Goal: Task Accomplishment & Management: Manage account settings

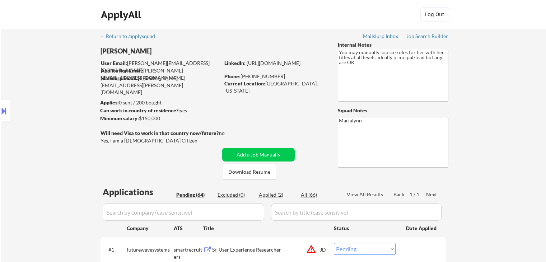
select select ""pending""
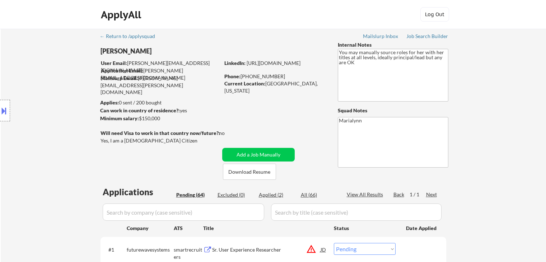
select select ""pending""
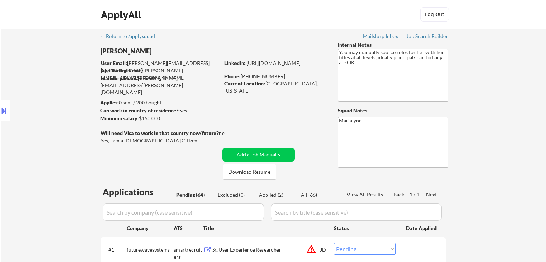
select select ""pending""
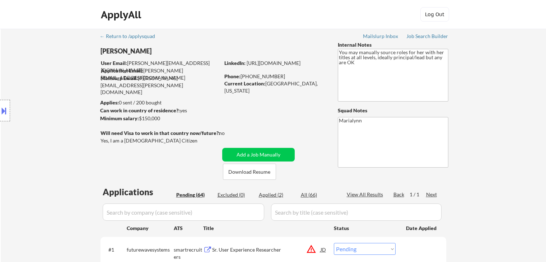
select select ""pending""
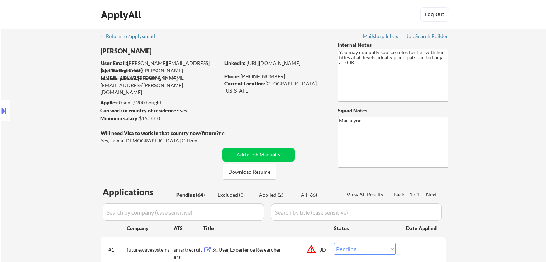
select select ""pending""
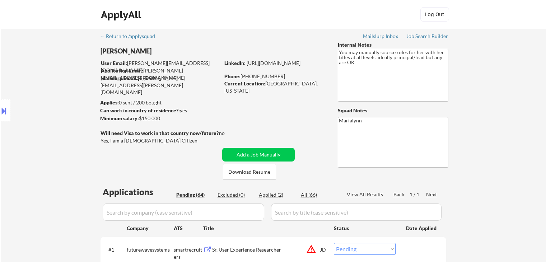
select select ""pending""
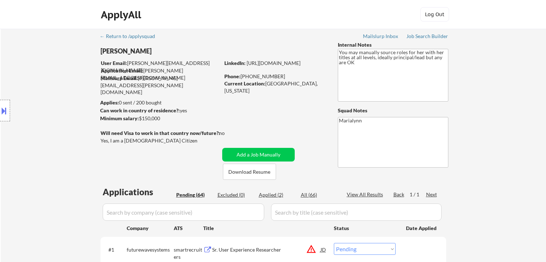
select select ""pending""
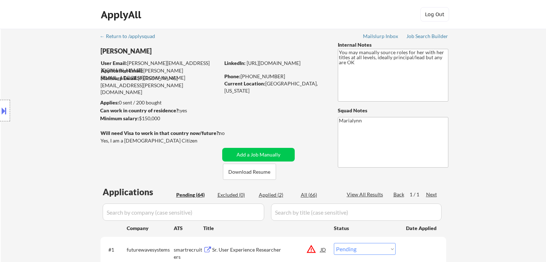
select select ""pending""
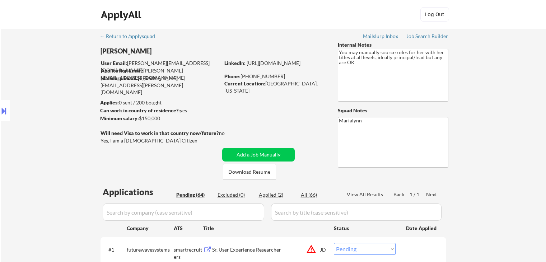
select select ""pending""
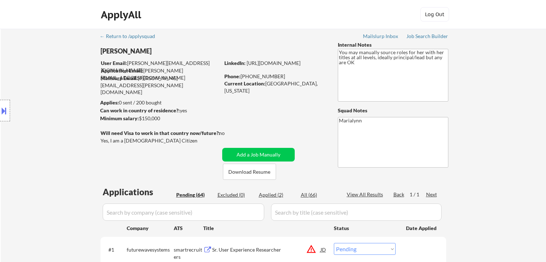
select select ""pending""
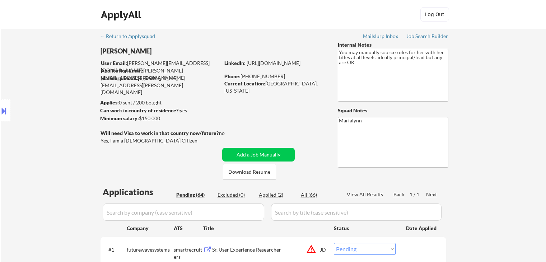
select select ""pending""
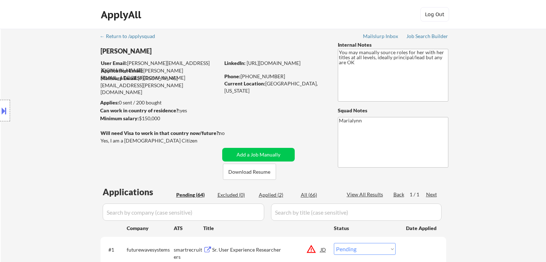
select select ""pending""
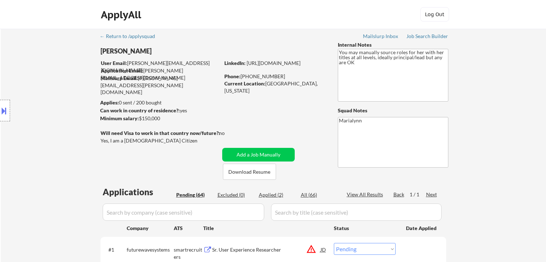
select select ""pending""
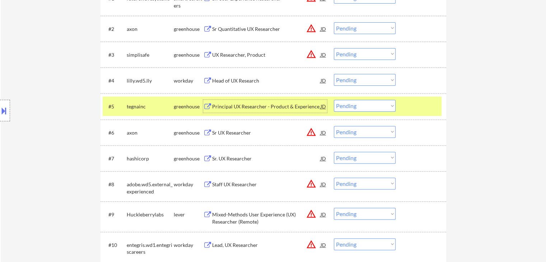
drag, startPoint x: 354, startPoint y: 104, endPoint x: 359, endPoint y: 109, distance: 6.6
click at [356, 106] on select "Choose an option... Pending Applied Excluded (Questions) Excluded (Expired) Exc…" at bounding box center [365, 106] width 62 height 12
click at [334, 100] on select "Choose an option... Pending Applied Excluded (Questions) Excluded (Expired) Exc…" at bounding box center [365, 106] width 62 height 12
select select ""pending""
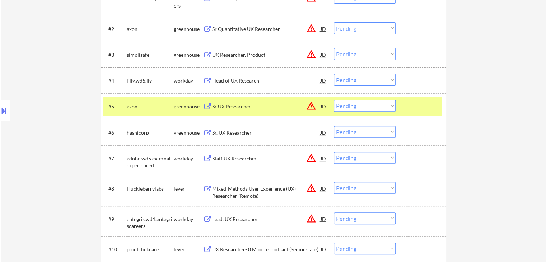
click at [160, 104] on div "axon" at bounding box center [150, 106] width 47 height 7
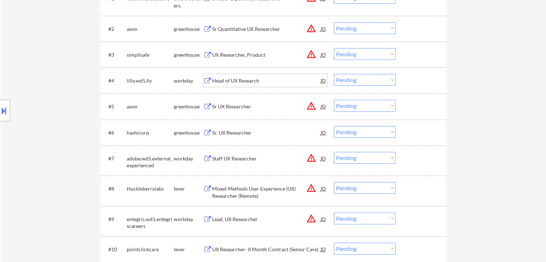
click at [223, 85] on div "Head of UX Research" at bounding box center [266, 80] width 108 height 13
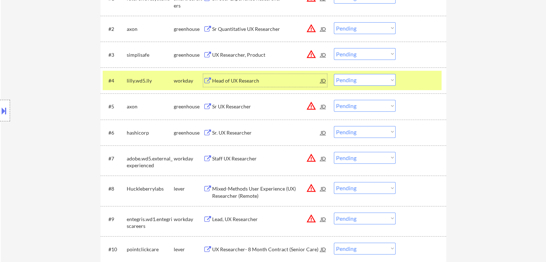
click at [360, 78] on select "Choose an option... Pending Applied Excluded (Questions) Excluded (Expired) Exc…" at bounding box center [365, 80] width 62 height 12
click at [334, 74] on select "Choose an option... Pending Applied Excluded (Questions) Excluded (Expired) Exc…" at bounding box center [365, 80] width 62 height 12
select select ""pending""
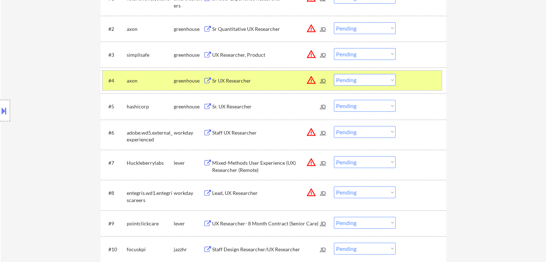
click at [188, 79] on div "greenhouse" at bounding box center [188, 80] width 29 height 7
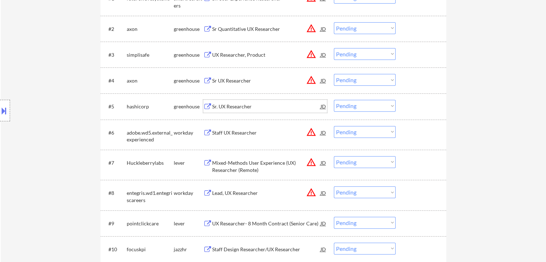
click at [230, 108] on div "Sr. UX Researcher" at bounding box center [266, 106] width 108 height 7
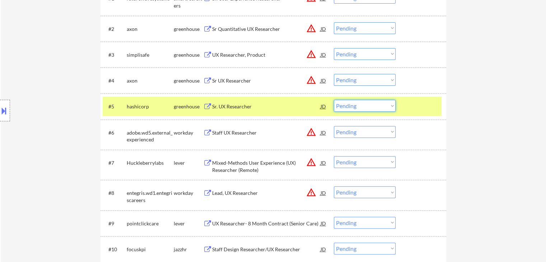
click at [359, 107] on select "Choose an option... Pending Applied Excluded (Questions) Excluded (Expired) Exc…" at bounding box center [365, 106] width 62 height 12
click at [334, 100] on select "Choose an option... Pending Applied Excluded (Questions) Excluded (Expired) Exc…" at bounding box center [365, 106] width 62 height 12
select select ""pending""
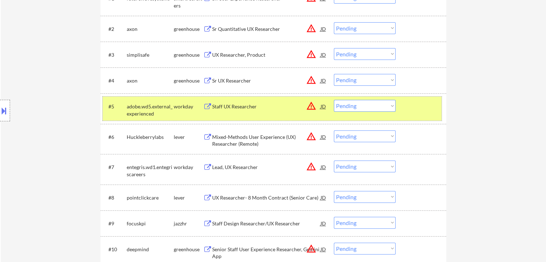
click at [180, 109] on div "workday" at bounding box center [188, 106] width 29 height 7
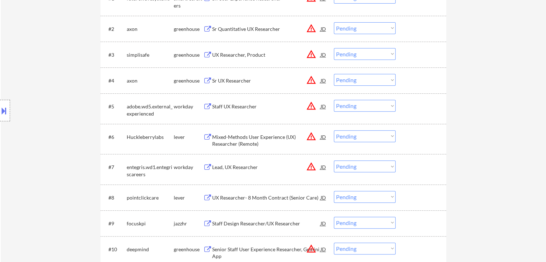
scroll to position [395, 0]
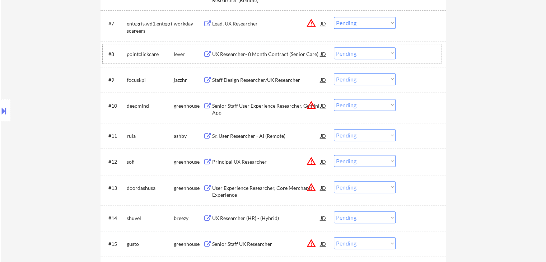
click at [243, 60] on div "#8 pointclickcare lever UX Researcher- 8 Month Contract (Senior Care) JD warnin…" at bounding box center [272, 53] width 339 height 19
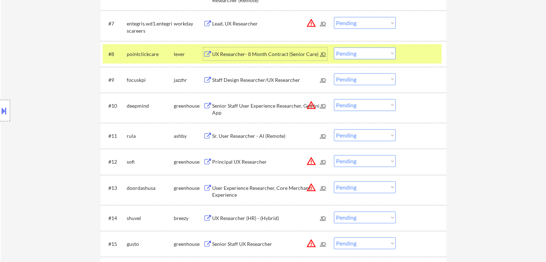
click at [270, 53] on div "UX Researcher- 8 Month Contract (Senior Care)" at bounding box center [266, 54] width 108 height 7
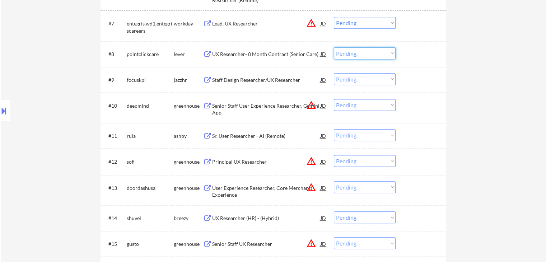
click at [349, 53] on select "Choose an option... Pending Applied Excluded (Questions) Excluded (Expired) Exc…" at bounding box center [365, 53] width 62 height 12
click at [334, 47] on select "Choose an option... Pending Applied Excluded (Questions) Excluded (Expired) Exc…" at bounding box center [365, 53] width 62 height 12
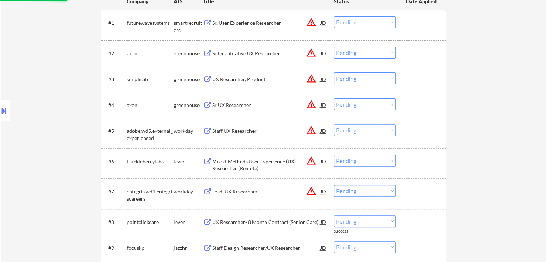
scroll to position [323, 0]
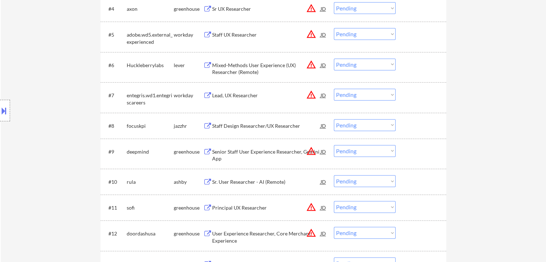
click at [271, 122] on div "Staff Design Researcher/UX Researcher" at bounding box center [266, 125] width 108 height 7
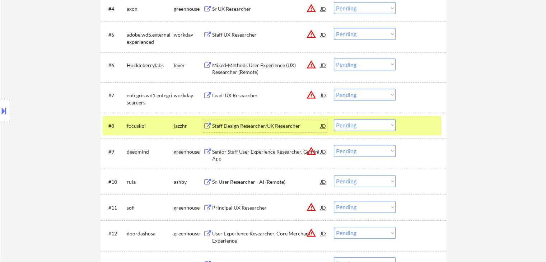
click at [346, 127] on select "Choose an option... Pending Applied Excluded (Questions) Excluded (Expired) Exc…" at bounding box center [365, 125] width 62 height 12
click at [334, 119] on select "Choose an option... Pending Applied Excluded (Questions) Excluded (Expired) Exc…" at bounding box center [365, 125] width 62 height 12
select select ""pending""
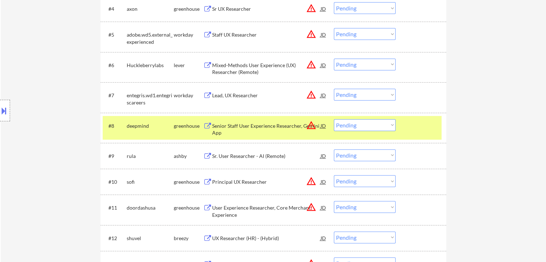
click at [168, 130] on div "deepmind" at bounding box center [150, 125] width 47 height 13
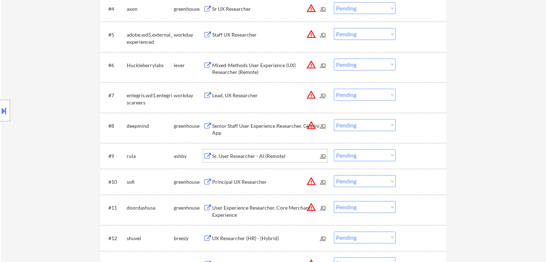
click at [229, 153] on div "Sr. User Researcher - AI (Remote)" at bounding box center [266, 156] width 108 height 7
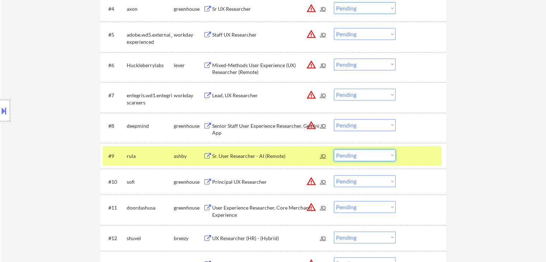
click at [357, 161] on select "Choose an option... Pending Applied Excluded (Questions) Excluded (Expired) Exc…" at bounding box center [365, 155] width 62 height 12
click at [365, 157] on select "Choose an option... Pending Applied Excluded (Questions) Excluded (Expired) Exc…" at bounding box center [365, 155] width 62 height 12
click at [368, 155] on select "Choose an option... Pending Applied Excluded (Questions) Excluded (Expired) Exc…" at bounding box center [365, 155] width 62 height 12
click at [334, 149] on select "Choose an option... Pending Applied Excluded (Questions) Excluded (Expired) Exc…" at bounding box center [365, 155] width 62 height 12
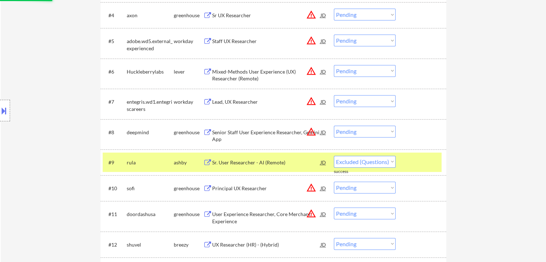
select select ""pending""
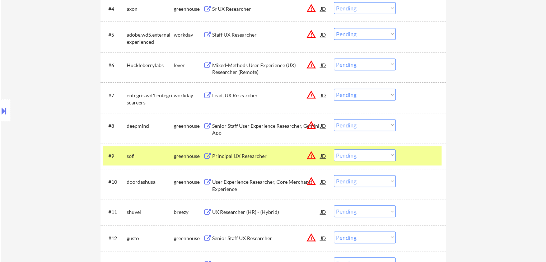
click at [185, 156] on div "greenhouse" at bounding box center [188, 156] width 29 height 7
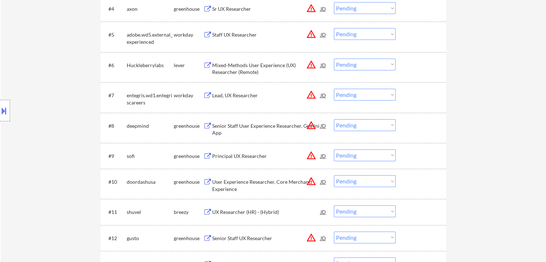
scroll to position [431, 0]
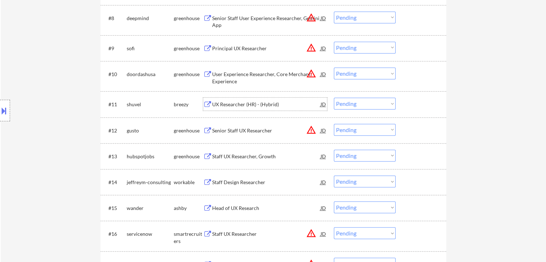
click at [241, 104] on div "UX Researcher (HR) - (Hybrid)" at bounding box center [266, 104] width 108 height 7
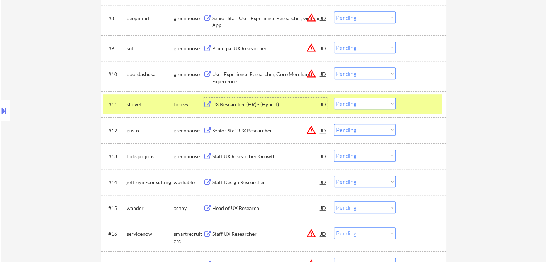
click at [349, 102] on select "Choose an option... Pending Applied Excluded (Questions) Excluded (Expired) Exc…" at bounding box center [365, 104] width 62 height 12
click at [334, 98] on select "Choose an option... Pending Applied Excluded (Questions) Excluded (Expired) Exc…" at bounding box center [365, 104] width 62 height 12
select select ""pending""
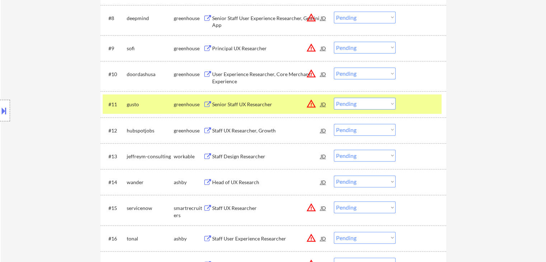
click at [193, 105] on div "greenhouse" at bounding box center [188, 104] width 29 height 7
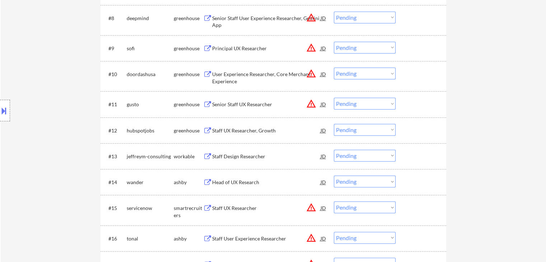
click at [238, 133] on div "Staff UX Researcher, Growth" at bounding box center [266, 130] width 108 height 7
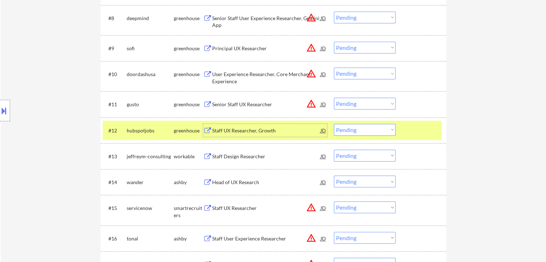
click at [338, 131] on select "Choose an option... Pending Applied Excluded (Questions) Excluded (Expired) Exc…" at bounding box center [365, 130] width 62 height 12
click at [334, 124] on select "Choose an option... Pending Applied Excluded (Questions) Excluded (Expired) Exc…" at bounding box center [365, 130] width 62 height 12
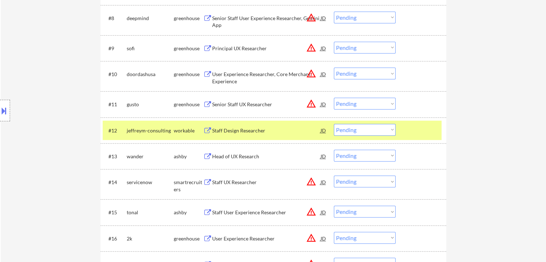
click at [238, 129] on div "Staff Design Researcher" at bounding box center [266, 130] width 108 height 7
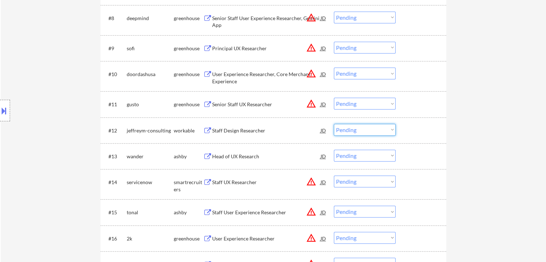
drag, startPoint x: 349, startPoint y: 130, endPoint x: 355, endPoint y: 135, distance: 7.4
click at [350, 131] on select "Choose an option... Pending Applied Excluded (Questions) Excluded (Expired) Exc…" at bounding box center [365, 130] width 62 height 12
click at [334, 124] on select "Choose an option... Pending Applied Excluded (Questions) Excluded (Expired) Exc…" at bounding box center [365, 130] width 62 height 12
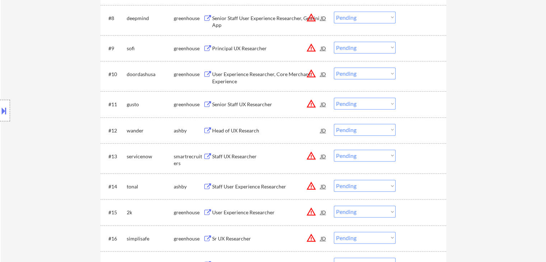
click at [242, 130] on div "Head of UX Research" at bounding box center [266, 130] width 108 height 7
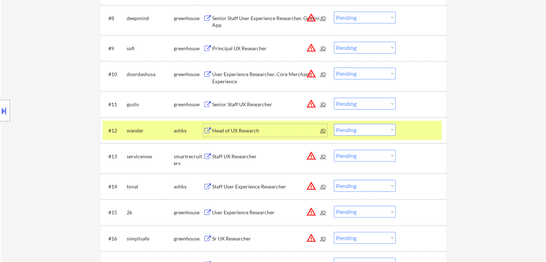
click at [359, 128] on select "Choose an option... Pending Applied Excluded (Questions) Excluded (Expired) Exc…" at bounding box center [365, 130] width 62 height 12
click at [334, 124] on select "Choose an option... Pending Applied Excluded (Questions) Excluded (Expired) Exc…" at bounding box center [365, 130] width 62 height 12
select select ""pending""
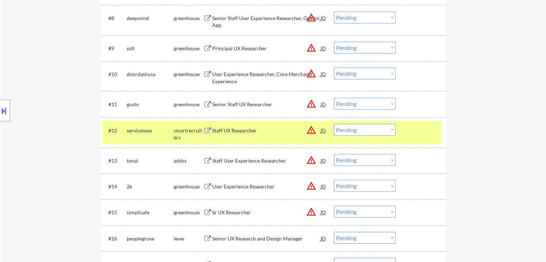
click at [181, 127] on div "smartrecruiters" at bounding box center [188, 134] width 29 height 14
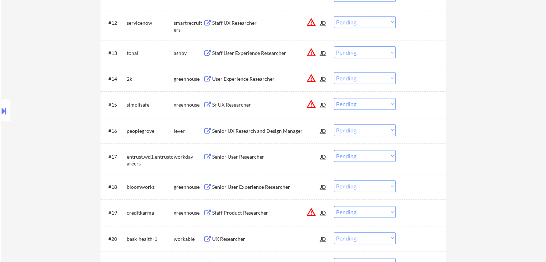
scroll to position [610, 0]
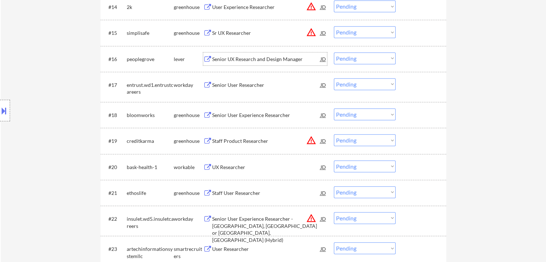
click at [266, 58] on div "Senior UX Research and Design Manager" at bounding box center [266, 59] width 108 height 7
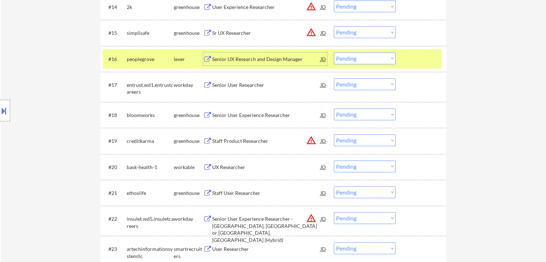
click at [362, 62] on select "Choose an option... Pending Applied Excluded (Questions) Excluded (Expired) Exc…" at bounding box center [365, 58] width 62 height 12
click at [365, 55] on select "Choose an option... Pending Applied Excluded (Questions) Excluded (Expired) Exc…" at bounding box center [365, 58] width 62 height 12
click at [369, 56] on select "Choose an option... Pending Applied Excluded (Questions) Excluded (Expired) Exc…" at bounding box center [365, 58] width 62 height 12
click at [334, 52] on select "Choose an option... Pending Applied Excluded (Questions) Excluded (Expired) Exc…" at bounding box center [365, 58] width 62 height 12
select select ""pending""
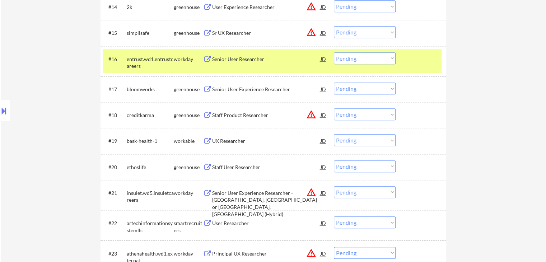
click at [219, 59] on div "Senior User Researcher" at bounding box center [266, 59] width 108 height 7
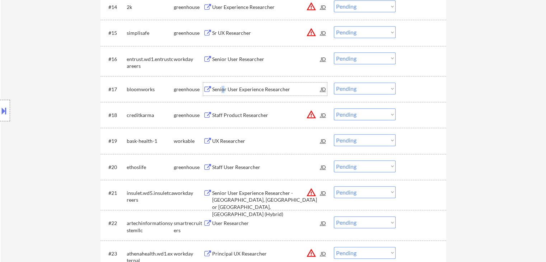
click at [223, 90] on div "Senior User Experience Researcher" at bounding box center [266, 89] width 108 height 7
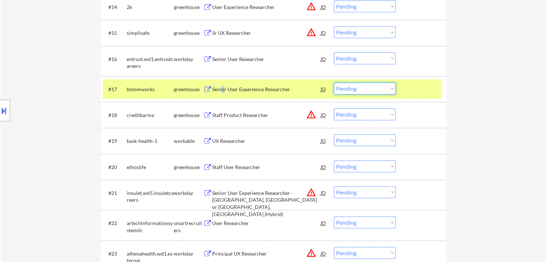
click at [347, 86] on select "Choose an option... Pending Applied Excluded (Questions) Excluded (Expired) Exc…" at bounding box center [365, 89] width 62 height 12
click at [334, 83] on select "Choose an option... Pending Applied Excluded (Questions) Excluded (Expired) Exc…" at bounding box center [365, 89] width 62 height 12
click at [161, 91] on div "bloomworks" at bounding box center [150, 89] width 47 height 7
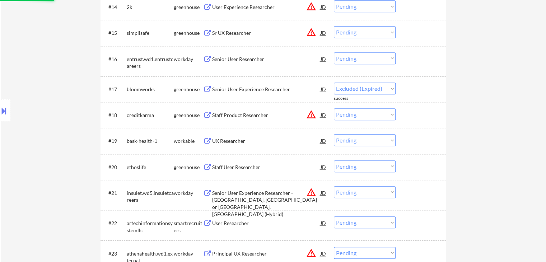
select select ""pending""
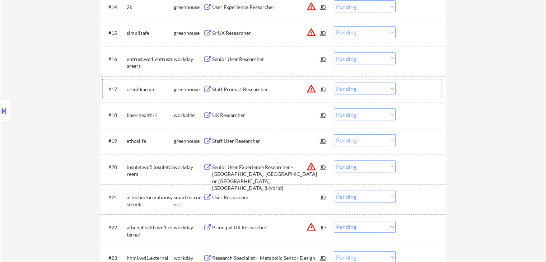
click at [221, 119] on div "UX Researcher" at bounding box center [266, 114] width 108 height 13
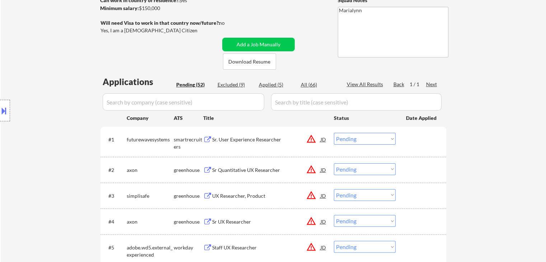
scroll to position [0, 0]
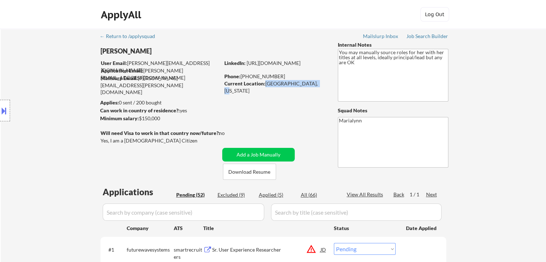
drag, startPoint x: 265, startPoint y: 83, endPoint x: 295, endPoint y: 84, distance: 30.2
click at [309, 85] on div "Current Location: [GEOGRAPHIC_DATA], [US_STATE]" at bounding box center [275, 87] width 102 height 14
drag, startPoint x: 295, startPoint y: 84, endPoint x: 249, endPoint y: 75, distance: 46.3
click at [249, 75] on div "Phone: +1.612.859.3832" at bounding box center [275, 76] width 102 height 7
drag, startPoint x: 248, startPoint y: 75, endPoint x: 283, endPoint y: 75, distance: 34.8
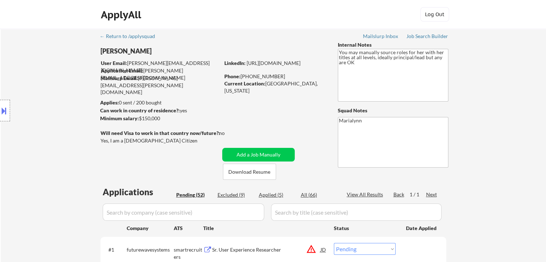
click at [283, 75] on div "Phone: +1.612.859.3832" at bounding box center [275, 76] width 102 height 7
copy div "612.859.3832"
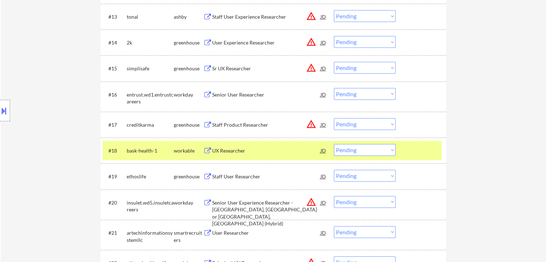
scroll to position [574, 0]
click at [347, 93] on select "Choose an option... Pending Applied Excluded (Questions) Excluded (Expired) Exc…" at bounding box center [365, 94] width 62 height 12
click at [334, 88] on select "Choose an option... Pending Applied Excluded (Questions) Excluded (Expired) Exc…" at bounding box center [365, 94] width 62 height 12
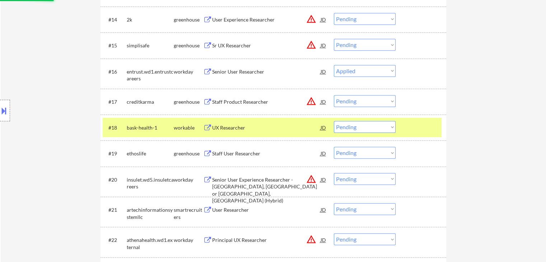
scroll to position [646, 0]
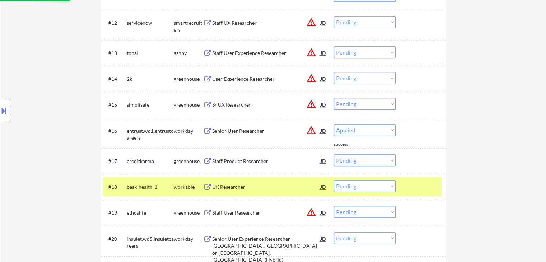
select select ""pending""
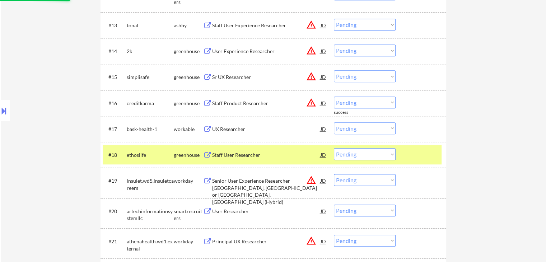
scroll to position [574, 0]
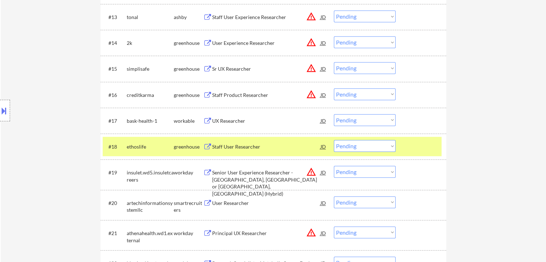
drag, startPoint x: 179, startPoint y: 147, endPoint x: 183, endPoint y: 145, distance: 4.3
click at [181, 147] on div "greenhouse" at bounding box center [188, 146] width 29 height 7
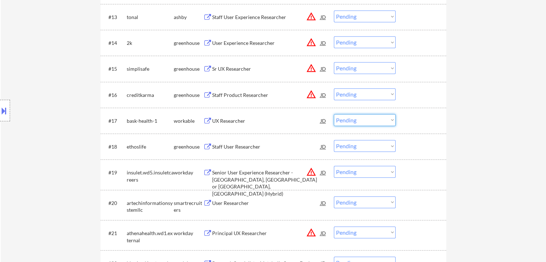
click at [351, 119] on select "Choose an option... Pending Applied Excluded (Questions) Excluded (Expired) Exc…" at bounding box center [365, 120] width 62 height 12
click at [334, 114] on select "Choose an option... Pending Applied Excluded (Questions) Excluded (Expired) Exc…" at bounding box center [365, 120] width 62 height 12
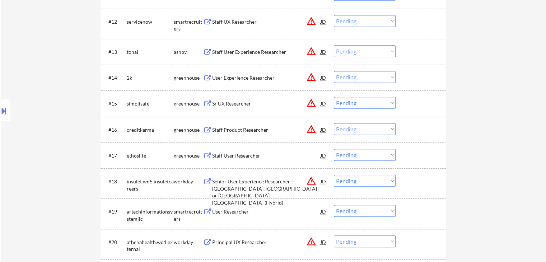
scroll to position [610, 0]
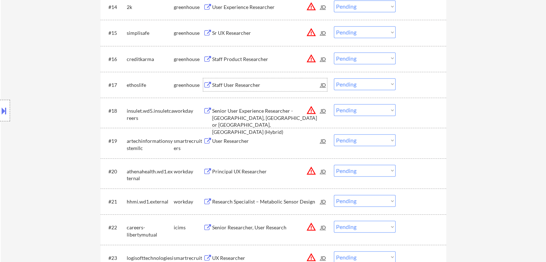
click at [229, 86] on div "Staff User Researcher" at bounding box center [266, 84] width 108 height 7
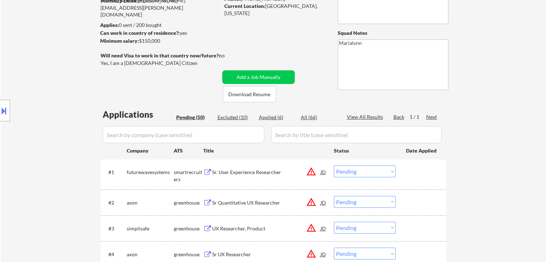
scroll to position [36, 0]
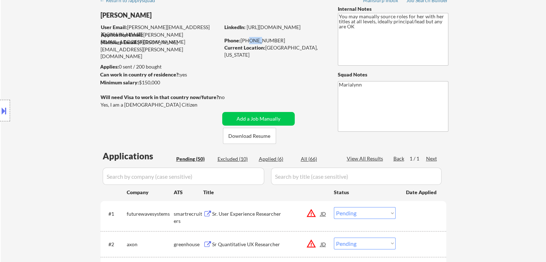
drag, startPoint x: 247, startPoint y: 40, endPoint x: 257, endPoint y: 41, distance: 10.1
click at [257, 41] on div "Phone: +1.612.859.3832" at bounding box center [275, 40] width 102 height 7
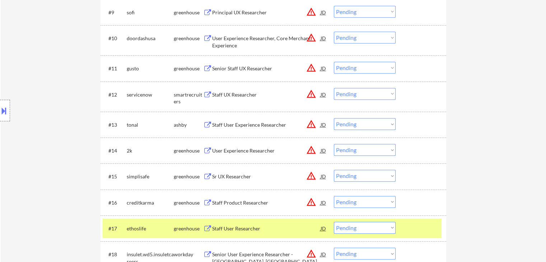
scroll to position [502, 0]
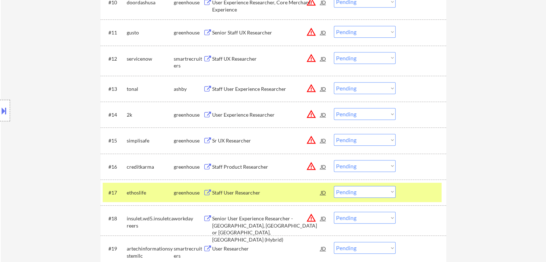
click at [360, 193] on select "Choose an option... Pending Applied Excluded (Questions) Excluded (Expired) Exc…" at bounding box center [365, 192] width 62 height 12
click at [334, 186] on select "Choose an option... Pending Applied Excluded (Questions) Excluded (Expired) Exc…" at bounding box center [365, 192] width 62 height 12
select select ""pending""
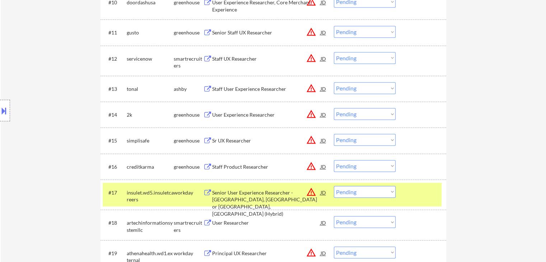
click at [177, 202] on div "#17 insulet.wd5.insuletcareers workday Senior User Experience Researcher - Acto…" at bounding box center [272, 195] width 339 height 24
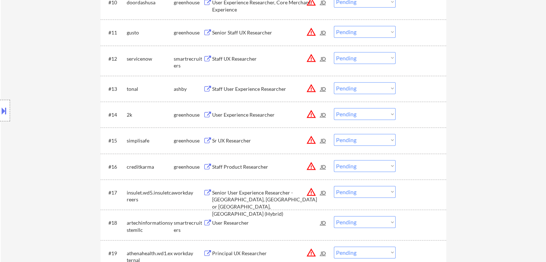
scroll to position [682, 0]
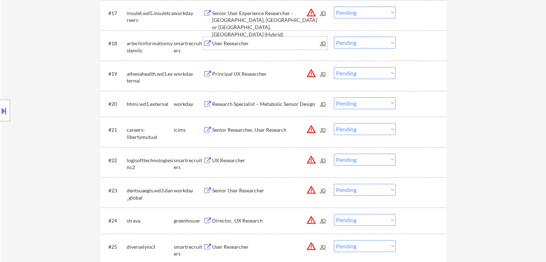
click at [243, 47] on div "User Researcher" at bounding box center [266, 43] width 108 height 13
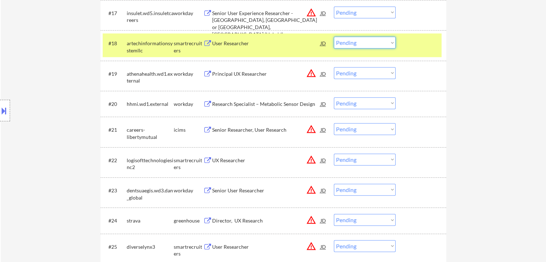
click at [348, 40] on select "Choose an option... Pending Applied Excluded (Questions) Excluded (Expired) Exc…" at bounding box center [365, 43] width 62 height 12
click at [334, 37] on select "Choose an option... Pending Applied Excluded (Questions) Excluded (Expired) Exc…" at bounding box center [365, 43] width 62 height 12
select select ""pending""
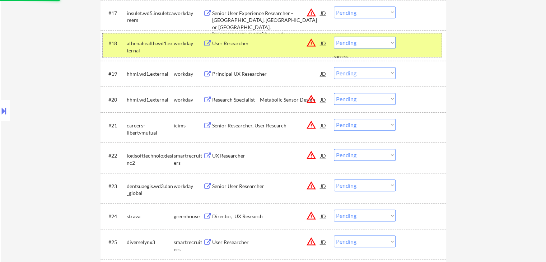
click at [191, 42] on div "workday" at bounding box center [188, 43] width 29 height 7
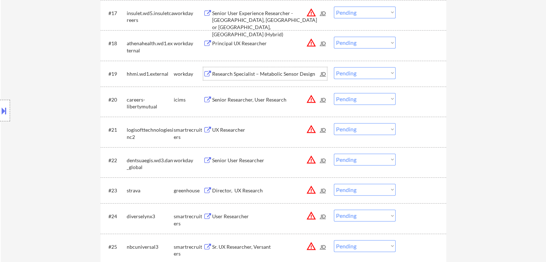
click at [253, 76] on div "Research Specialist – Metabolic Sensor Design" at bounding box center [266, 73] width 108 height 7
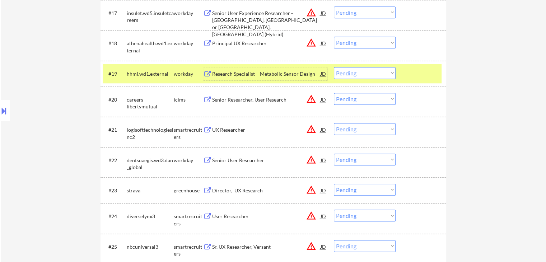
click at [360, 70] on select "Choose an option... Pending Applied Excluded (Questions) Excluded (Expired) Exc…" at bounding box center [365, 73] width 62 height 12
click at [334, 67] on select "Choose an option... Pending Applied Excluded (Questions) Excluded (Expired) Exc…" at bounding box center [365, 73] width 62 height 12
select select ""pending""
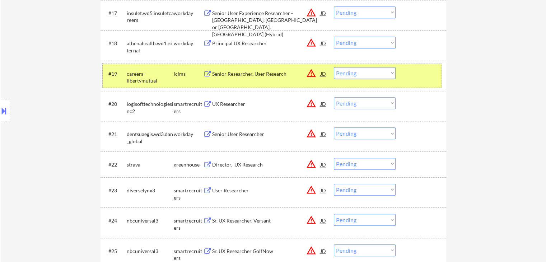
click at [152, 72] on div "careers-libertymutual" at bounding box center [150, 77] width 47 height 14
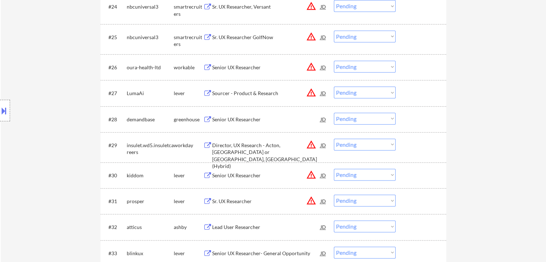
scroll to position [861, 0]
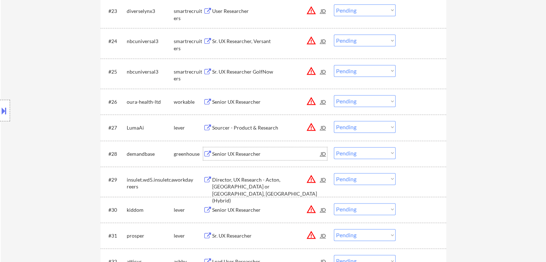
click at [242, 153] on div "Senior UX Researcher" at bounding box center [266, 153] width 108 height 7
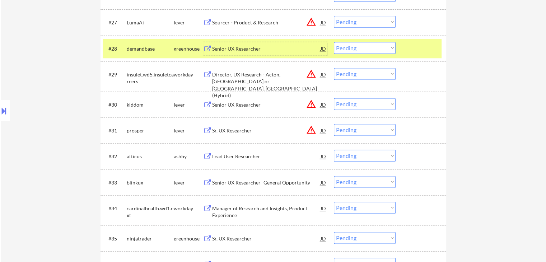
scroll to position [969, 0]
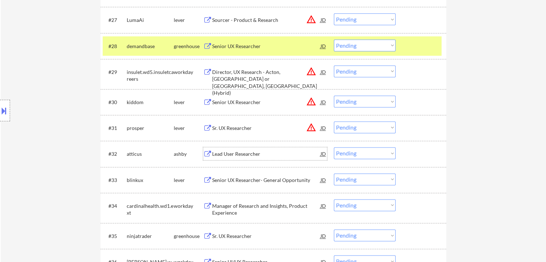
click at [236, 154] on div "Lead User Researcher" at bounding box center [266, 153] width 108 height 7
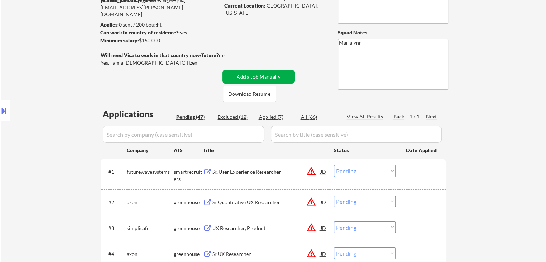
scroll to position [36, 0]
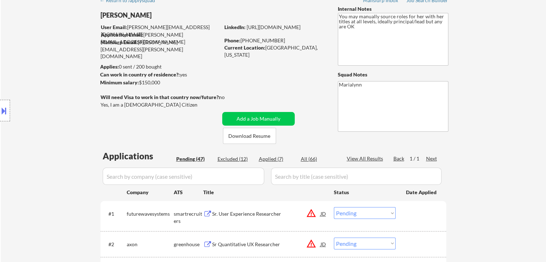
drag, startPoint x: 248, startPoint y: 39, endPoint x: 280, endPoint y: 40, distance: 31.6
click at [280, 40] on div "Phone: +1.612.859.3832" at bounding box center [275, 40] width 102 height 7
copy div "612.859.3832"
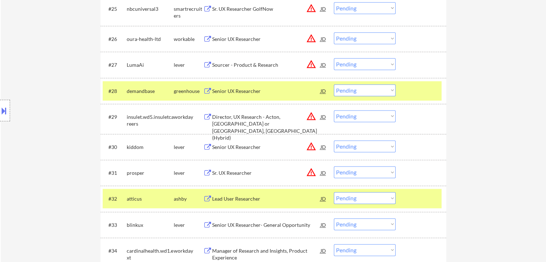
scroll to position [1041, 0]
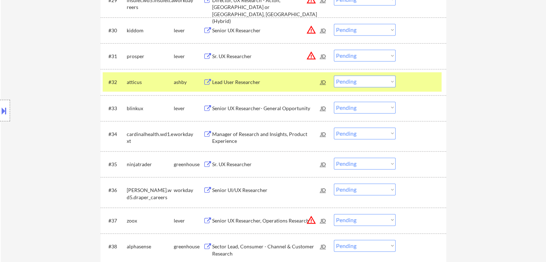
click at [351, 78] on select "Choose an option... Pending Applied Excluded (Questions) Excluded (Expired) Exc…" at bounding box center [365, 81] width 62 height 12
click at [334, 75] on select "Choose an option... Pending Applied Excluded (Questions) Excluded (Expired) Exc…" at bounding box center [365, 81] width 62 height 12
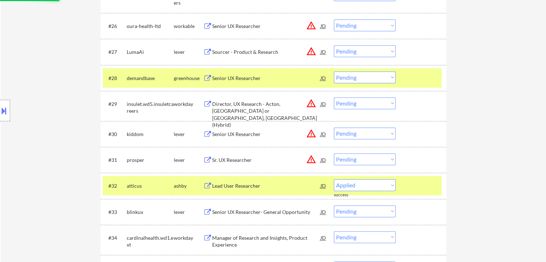
scroll to position [933, 0]
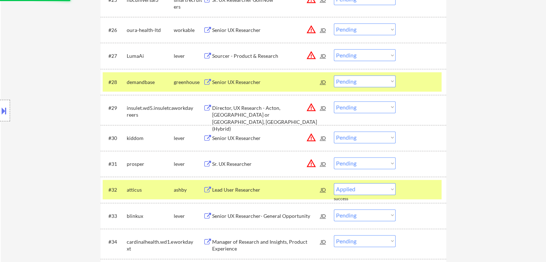
select select ""pending""
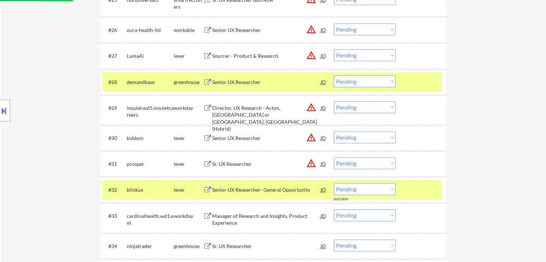
click at [174, 84] on div "greenhouse" at bounding box center [188, 82] width 29 height 7
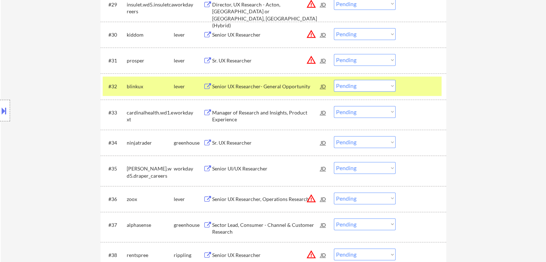
scroll to position [1041, 0]
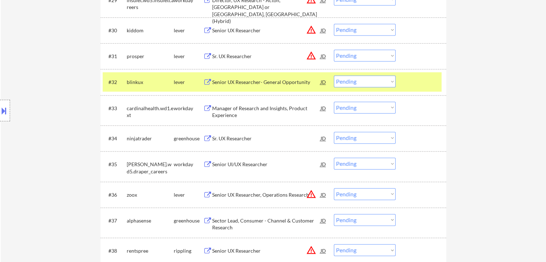
click at [293, 83] on div "Senior UX Researcher- General Opportunity" at bounding box center [266, 82] width 108 height 7
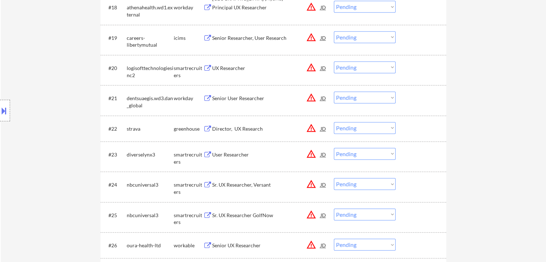
scroll to position [861, 0]
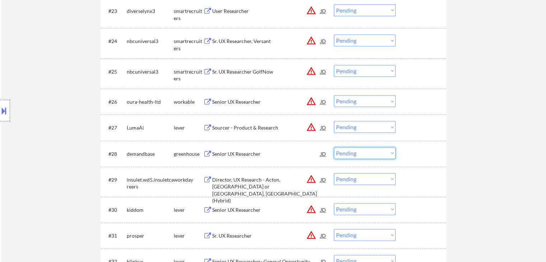
drag, startPoint x: 360, startPoint y: 152, endPoint x: 359, endPoint y: 155, distance: 3.6
click at [360, 152] on select "Choose an option... Pending Applied Excluded (Questions) Excluded (Expired) Exc…" at bounding box center [365, 153] width 62 height 12
click at [334, 147] on select "Choose an option... Pending Applied Excluded (Questions) Excluded (Expired) Exc…" at bounding box center [365, 153] width 62 height 12
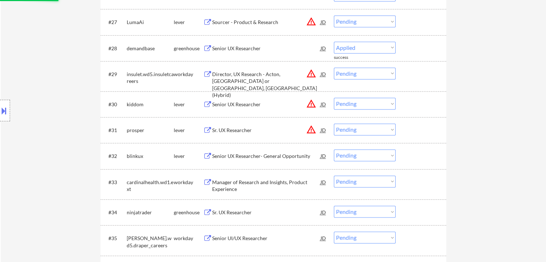
scroll to position [969, 0]
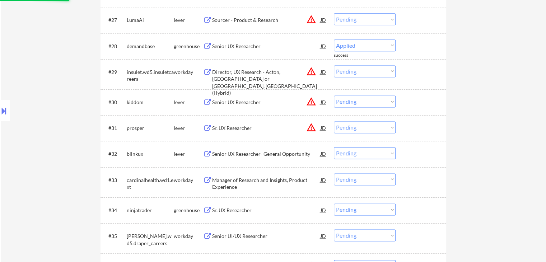
select select ""pending""
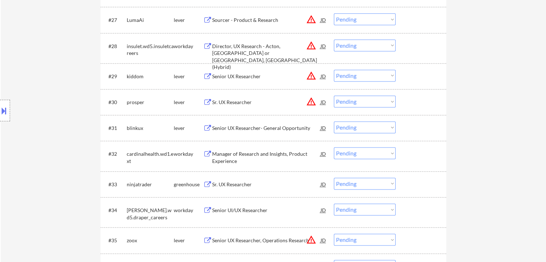
click at [353, 128] on select "Choose an option... Pending Applied Excluded (Questions) Excluded (Expired) Exc…" at bounding box center [365, 127] width 62 height 12
click at [334, 121] on select "Choose an option... Pending Applied Excluded (Questions) Excluded (Expired) Exc…" at bounding box center [365, 127] width 62 height 12
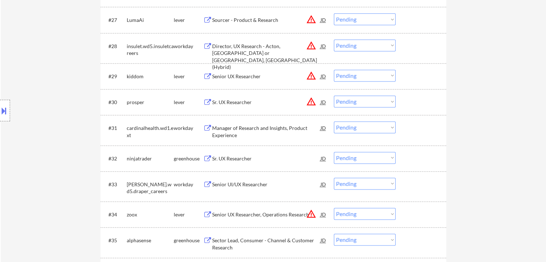
click at [240, 129] on div "Manager of Research and Insights, Product Experience" at bounding box center [266, 132] width 108 height 14
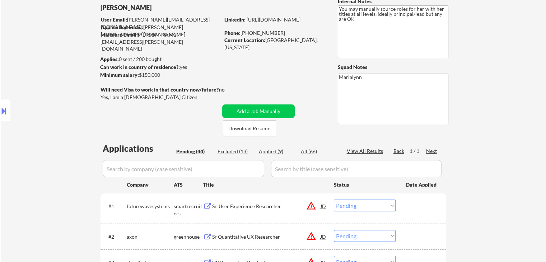
scroll to position [0, 0]
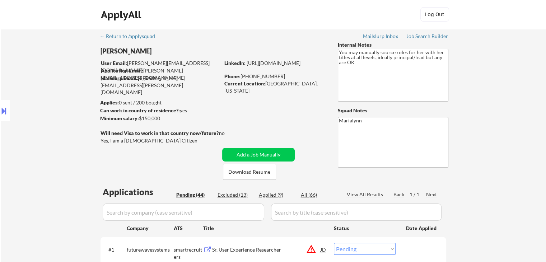
drag, startPoint x: 248, startPoint y: 76, endPoint x: 279, endPoint y: 79, distance: 30.9
click at [279, 79] on div "Phone: +1.612.859.3832" at bounding box center [275, 76] width 102 height 7
copy div "612.859.3832"
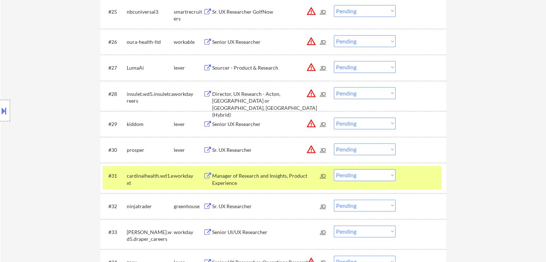
scroll to position [1005, 0]
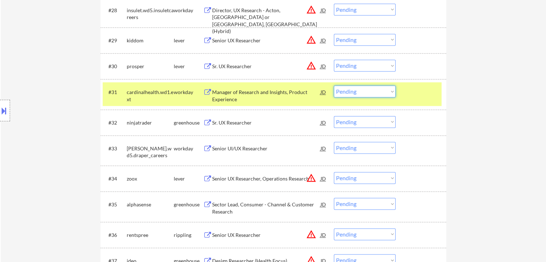
drag, startPoint x: 360, startPoint y: 90, endPoint x: 362, endPoint y: 97, distance: 6.4
click at [360, 91] on select "Choose an option... Pending Applied Excluded (Questions) Excluded (Expired) Exc…" at bounding box center [365, 91] width 62 height 12
click at [334, 85] on select "Choose an option... Pending Applied Excluded (Questions) Excluded (Expired) Exc…" at bounding box center [365, 91] width 62 height 12
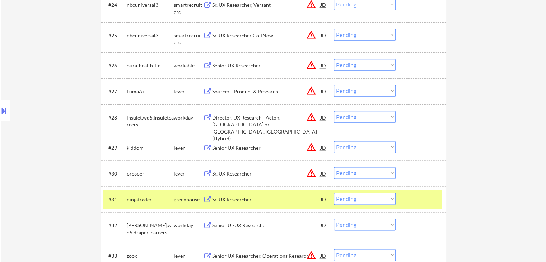
scroll to position [1041, 0]
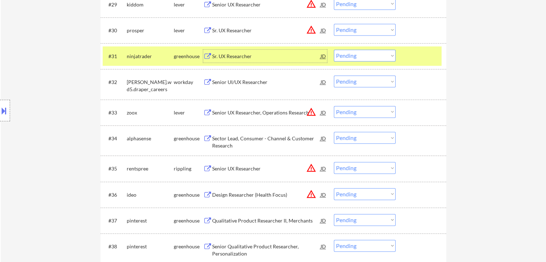
click at [241, 58] on div "Sr. UX Researcher" at bounding box center [266, 56] width 108 height 7
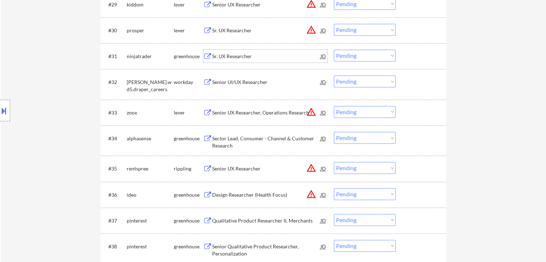
click at [370, 56] on select "Choose an option... Pending Applied Excluded (Questions) Excluded (Expired) Exc…" at bounding box center [365, 56] width 62 height 12
click at [334, 50] on select "Choose an option... Pending Applied Excluded (Questions) Excluded (Expired) Exc…" at bounding box center [365, 56] width 62 height 12
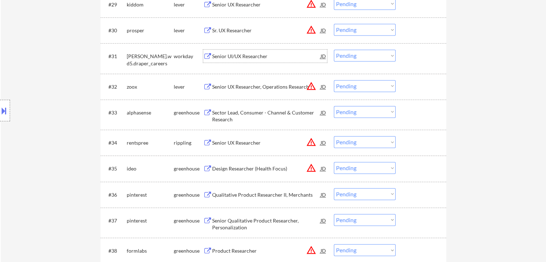
click at [240, 54] on div "Senior UI/UX Researcher" at bounding box center [266, 56] width 108 height 7
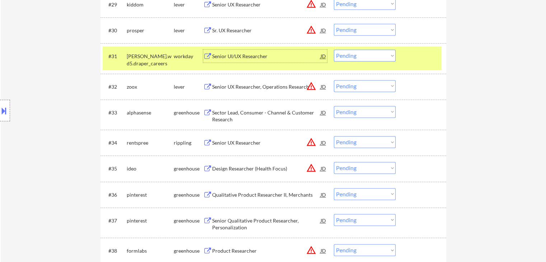
drag, startPoint x: 368, startPoint y: 56, endPoint x: 370, endPoint y: 61, distance: 4.7
click at [368, 57] on select "Choose an option... Pending Applied Excluded (Questions) Excluded (Expired) Exc…" at bounding box center [365, 56] width 62 height 12
click at [334, 50] on select "Choose an option... Pending Applied Excluded (Questions) Excluded (Expired) Exc…" at bounding box center [365, 56] width 62 height 12
click at [178, 56] on div "workday" at bounding box center [188, 56] width 29 height 7
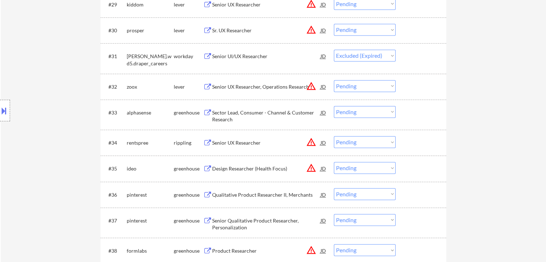
select select ""pending""
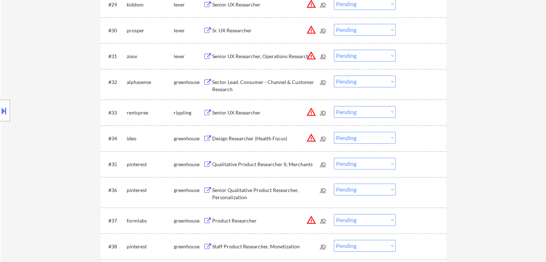
click at [256, 85] on div "Sector Lead, Consumer - Channel & Customer Research" at bounding box center [266, 86] width 108 height 14
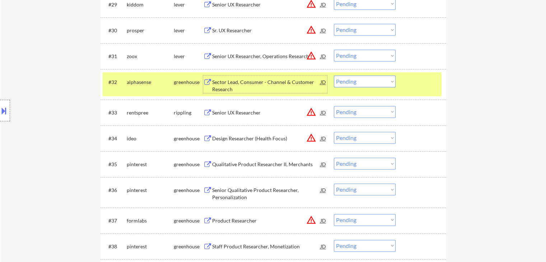
drag, startPoint x: 362, startPoint y: 82, endPoint x: 368, endPoint y: 87, distance: 6.9
click at [362, 83] on select "Choose an option... Pending Applied Excluded (Questions) Excluded (Expired) Exc…" at bounding box center [365, 81] width 62 height 12
click at [334, 75] on select "Choose an option... Pending Applied Excluded (Questions) Excluded (Expired) Exc…" at bounding box center [365, 81] width 62 height 12
select select ""pending""
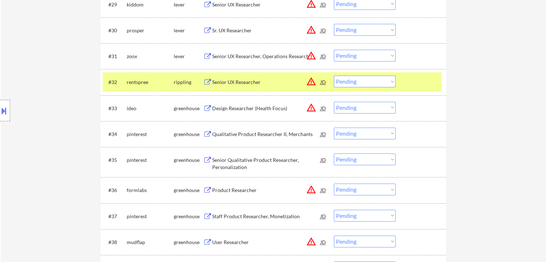
drag, startPoint x: 177, startPoint y: 79, endPoint x: 182, endPoint y: 81, distance: 4.7
click at [178, 79] on div "rippling" at bounding box center [188, 82] width 29 height 7
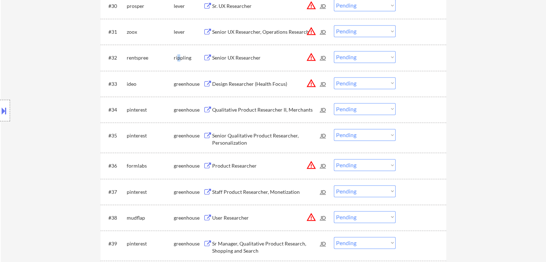
scroll to position [1077, 0]
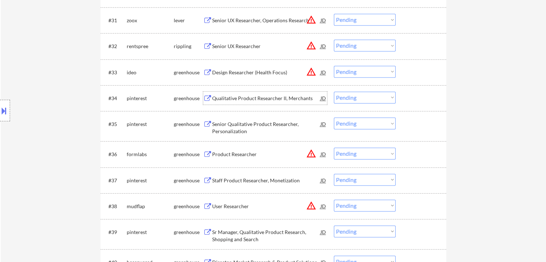
click at [254, 99] on div "Qualitative Product Researcher II, Merchants" at bounding box center [266, 98] width 108 height 7
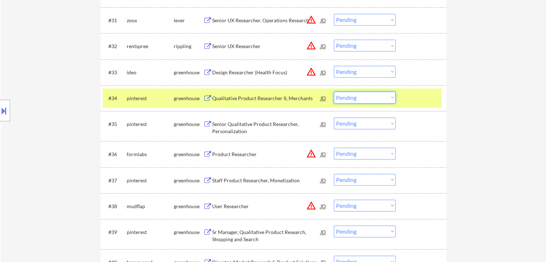
click at [372, 101] on select "Choose an option... Pending Applied Excluded (Questions) Excluded (Expired) Exc…" at bounding box center [365, 98] width 62 height 12
click at [334, 92] on select "Choose an option... Pending Applied Excluded (Questions) Excluded (Expired) Exc…" at bounding box center [365, 98] width 62 height 12
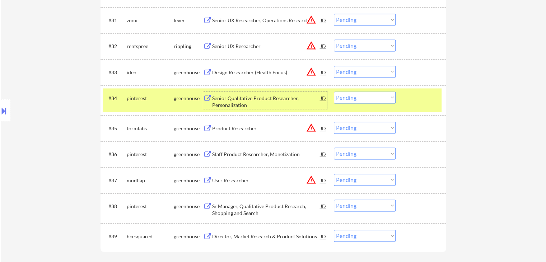
click at [242, 99] on div "Senior Qualitative Product Researcher, Personalization" at bounding box center [266, 102] width 108 height 14
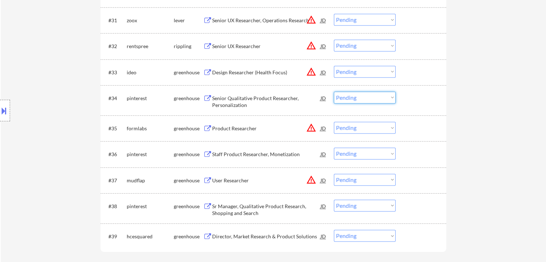
click at [339, 98] on select "Choose an option... Pending Applied Excluded (Questions) Excluded (Expired) Exc…" at bounding box center [365, 98] width 62 height 12
click at [334, 92] on select "Choose an option... Pending Applied Excluded (Questions) Excluded (Expired) Exc…" at bounding box center [365, 98] width 62 height 12
select select ""pending""
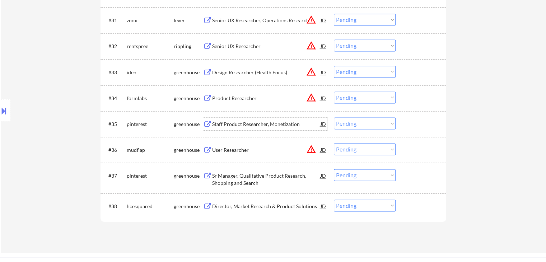
click at [225, 125] on div "Staff Product Researcher, Monetization" at bounding box center [266, 124] width 108 height 7
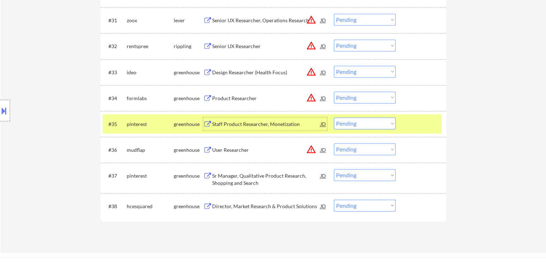
click at [358, 126] on select "Choose an option... Pending Applied Excluded (Questions) Excluded (Expired) Exc…" at bounding box center [365, 123] width 62 height 12
click at [334, 117] on select "Choose an option... Pending Applied Excluded (Questions) Excluded (Expired) Exc…" at bounding box center [365, 123] width 62 height 12
select select ""pending""
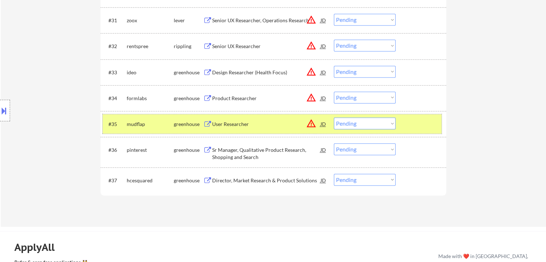
click at [187, 125] on div "greenhouse" at bounding box center [188, 124] width 29 height 7
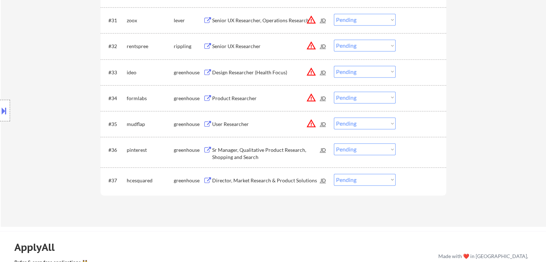
click at [246, 149] on div "Sr Manager, Qualitative Product Research, Shopping and Search" at bounding box center [266, 153] width 108 height 14
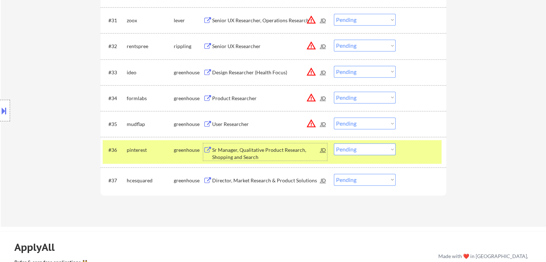
click at [355, 148] on select "Choose an option... Pending Applied Excluded (Questions) Excluded (Expired) Exc…" at bounding box center [365, 149] width 62 height 12
click at [334, 143] on select "Choose an option... Pending Applied Excluded (Questions) Excluded (Expired) Exc…" at bounding box center [365, 149] width 62 height 12
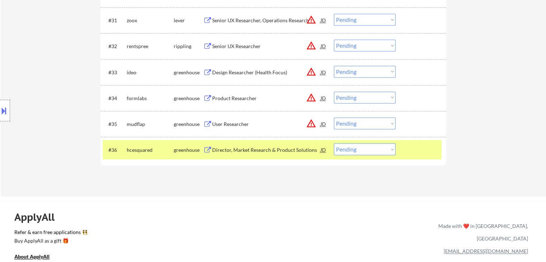
click at [268, 151] on div "Director, Market Research & Product Solutions" at bounding box center [266, 149] width 108 height 7
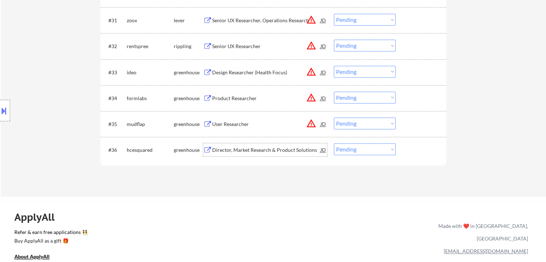
drag, startPoint x: 343, startPoint y: 150, endPoint x: 348, endPoint y: 153, distance: 6.0
click at [343, 150] on select "Choose an option... Pending Applied Excluded (Questions) Excluded (Expired) Exc…" at bounding box center [365, 149] width 62 height 12
select select ""applied""
click at [334, 143] on select "Choose an option... Pending Applied Excluded (Questions) Excluded (Expired) Exc…" at bounding box center [365, 149] width 62 height 12
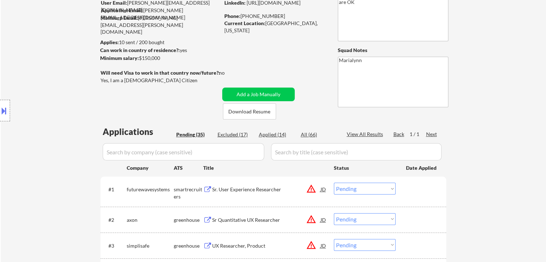
scroll to position [108, 0]
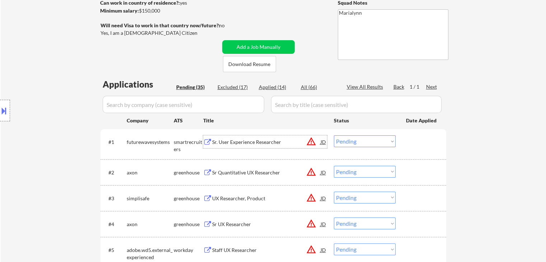
click at [238, 144] on div "Sr. User Experience Researcher" at bounding box center [266, 142] width 108 height 7
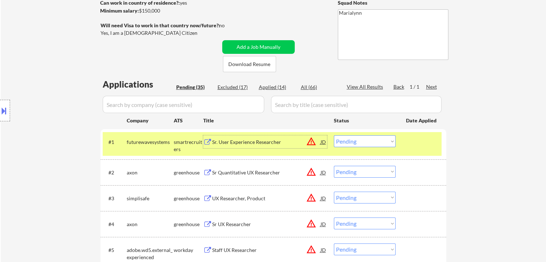
click at [356, 140] on select "Choose an option... Pending Applied Excluded (Questions) Excluded (Expired) Exc…" at bounding box center [365, 141] width 62 height 12
click at [334, 135] on select "Choose an option... Pending Applied Excluded (Questions) Excluded (Expired) Exc…" at bounding box center [365, 141] width 62 height 12
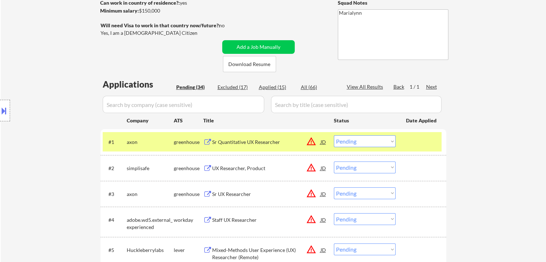
click at [241, 144] on div "Sr Quantitative UX Researcher" at bounding box center [266, 142] width 108 height 7
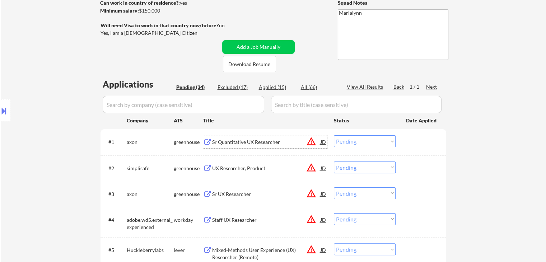
click at [376, 144] on select "Choose an option... Pending Applied Excluded (Questions) Excluded (Expired) Exc…" at bounding box center [365, 141] width 62 height 12
click at [334, 135] on select "Choose an option... Pending Applied Excluded (Questions) Excluded (Expired) Exc…" at bounding box center [365, 141] width 62 height 12
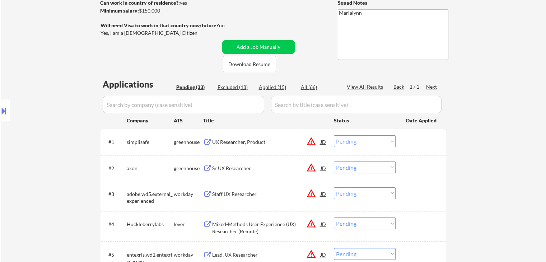
click at [237, 142] on div "UX Researcher, Product" at bounding box center [266, 142] width 108 height 7
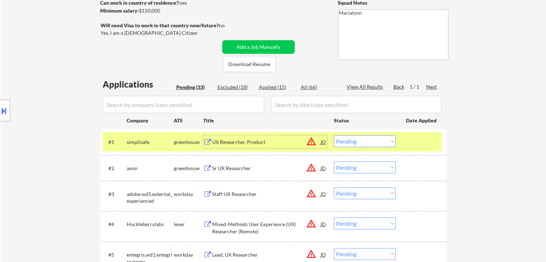
click at [359, 141] on select "Choose an option... Pending Applied Excluded (Questions) Excluded (Expired) Exc…" at bounding box center [365, 141] width 62 height 12
click at [334, 135] on select "Choose an option... Pending Applied Excluded (Questions) Excluded (Expired) Exc…" at bounding box center [365, 141] width 62 height 12
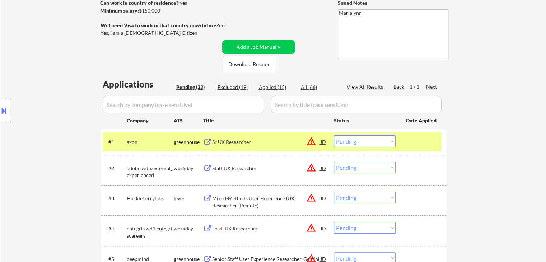
click at [251, 145] on div "Sr UX Researcher" at bounding box center [266, 142] width 108 height 7
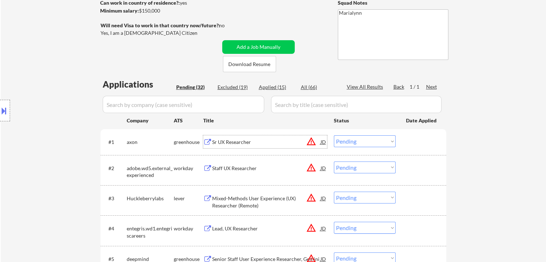
click at [350, 138] on select "Choose an option... Pending Applied Excluded (Questions) Excluded (Expired) Exc…" at bounding box center [365, 141] width 62 height 12
click at [334, 135] on select "Choose an option... Pending Applied Excluded (Questions) Excluded (Expired) Exc…" at bounding box center [365, 141] width 62 height 12
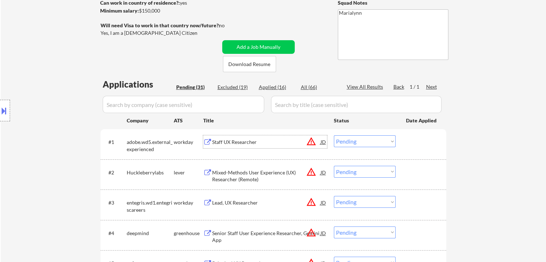
click at [221, 144] on div "Staff UX Researcher" at bounding box center [266, 142] width 108 height 7
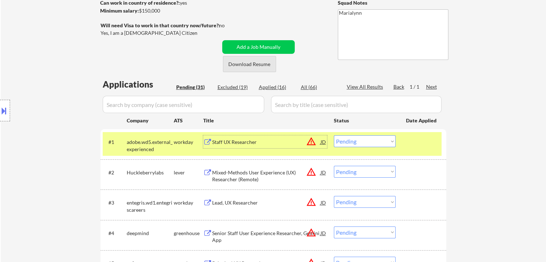
scroll to position [36, 0]
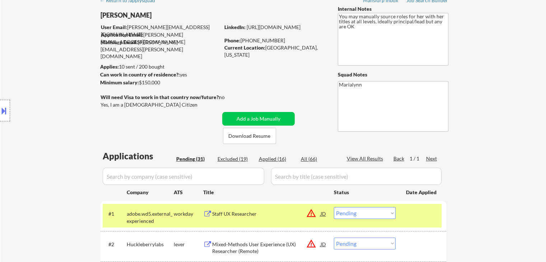
drag, startPoint x: 248, startPoint y: 39, endPoint x: 285, endPoint y: 38, distance: 37.0
click at [285, 38] on div "Phone: +1.612.859.3832" at bounding box center [275, 40] width 102 height 7
copy div "612.859.3832"
click at [10, 109] on div "Location Inclusions:" at bounding box center [64, 110] width 128 height 133
click at [8, 109] on button at bounding box center [4, 111] width 8 height 12
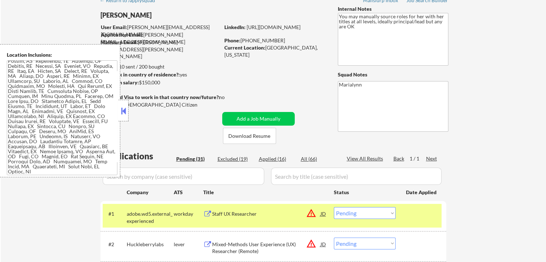
scroll to position [393, 0]
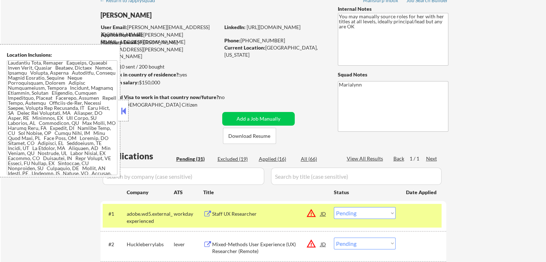
drag, startPoint x: 123, startPoint y: 108, endPoint x: 164, endPoint y: 150, distance: 58.4
click at [123, 108] on button at bounding box center [124, 111] width 8 height 11
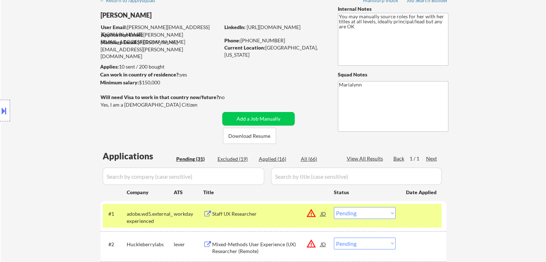
click at [362, 213] on select "Choose an option... Pending Applied Excluded (Questions) Excluded (Expired) Exc…" at bounding box center [365, 213] width 62 height 12
click at [334, 207] on select "Choose an option... Pending Applied Excluded (Questions) Excluded (Expired) Exc…" at bounding box center [365, 213] width 62 height 12
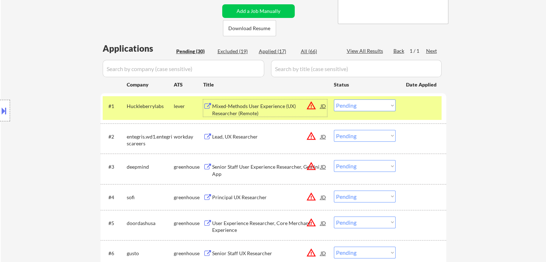
click at [235, 106] on div "Mixed-Methods User Experience (UX) Researcher (Remote)" at bounding box center [266, 110] width 108 height 14
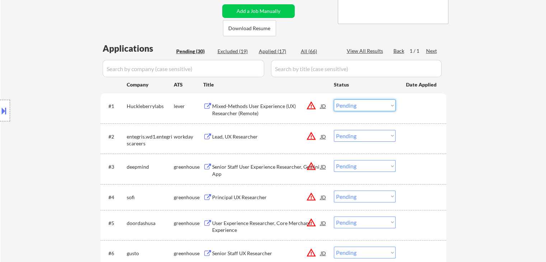
drag, startPoint x: 344, startPoint y: 106, endPoint x: 348, endPoint y: 111, distance: 6.1
click at [344, 107] on select "Choose an option... Pending Applied Excluded (Questions) Excluded (Expired) Exc…" at bounding box center [365, 105] width 62 height 12
click at [334, 99] on select "Choose an option... Pending Applied Excluded (Questions) Excluded (Expired) Exc…" at bounding box center [365, 105] width 62 height 12
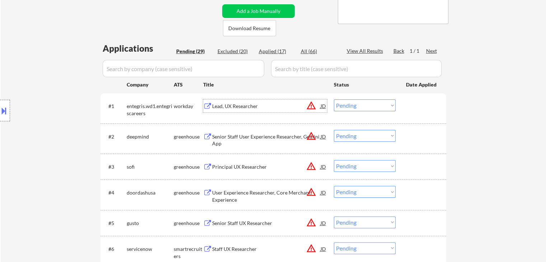
click at [219, 109] on div "Lead, UX Researcher" at bounding box center [266, 106] width 108 height 7
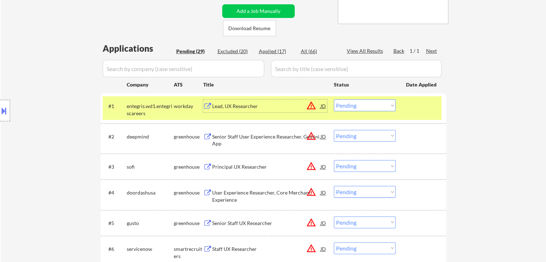
click at [359, 104] on select "Choose an option... Pending Applied Excluded (Questions) Excluded (Expired) Exc…" at bounding box center [365, 105] width 62 height 12
click at [334, 99] on select "Choose an option... Pending Applied Excluded (Questions) Excluded (Expired) Exc…" at bounding box center [365, 105] width 62 height 12
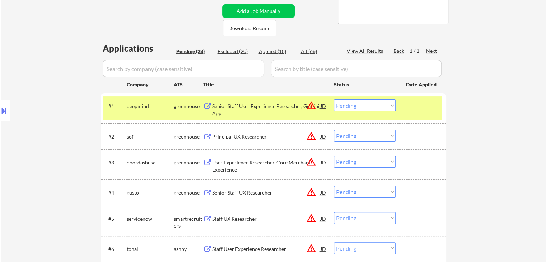
click at [237, 106] on div "Senior Staff User Experience Researcher, Gemini App" at bounding box center [266, 110] width 108 height 14
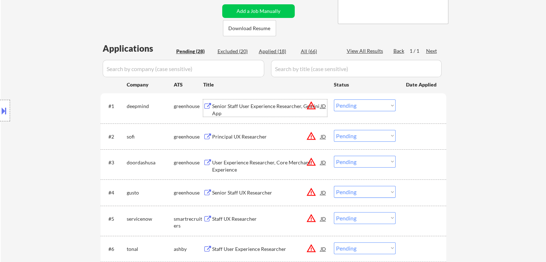
drag, startPoint x: 346, startPoint y: 103, endPoint x: 349, endPoint y: 111, distance: 8.3
click at [347, 105] on select "Choose an option... Pending Applied Excluded (Questions) Excluded (Expired) Exc…" at bounding box center [365, 105] width 62 height 12
click at [334, 99] on select "Choose an option... Pending Applied Excluded (Questions) Excluded (Expired) Exc…" at bounding box center [365, 105] width 62 height 12
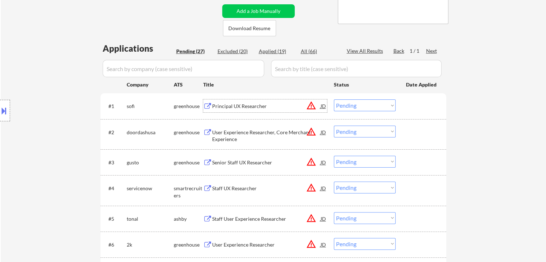
click at [225, 106] on div "Principal UX Researcher" at bounding box center [266, 106] width 108 height 7
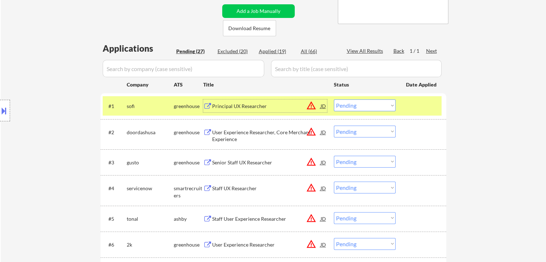
drag, startPoint x: 359, startPoint y: 105, endPoint x: 361, endPoint y: 110, distance: 5.1
click at [360, 106] on select "Choose an option... Pending Applied Excluded (Questions) Excluded (Expired) Exc…" at bounding box center [365, 105] width 62 height 12
click at [334, 99] on select "Choose an option... Pending Applied Excluded (Questions) Excluded (Expired) Exc…" at bounding box center [365, 105] width 62 height 12
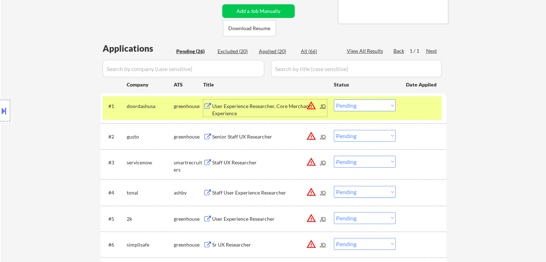
click at [248, 105] on div "User Experience Researcher, Core Merchant Experience" at bounding box center [266, 110] width 108 height 14
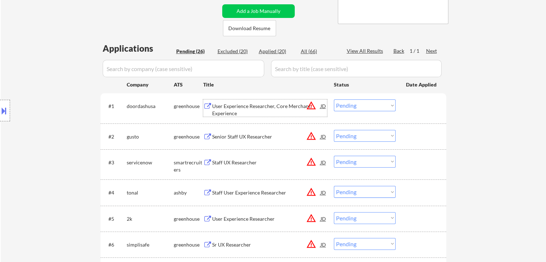
click at [368, 107] on select "Choose an option... Pending Applied Excluded (Questions) Excluded (Expired) Exc…" at bounding box center [365, 105] width 62 height 12
click at [334, 99] on select "Choose an option... Pending Applied Excluded (Questions) Excluded (Expired) Exc…" at bounding box center [365, 105] width 62 height 12
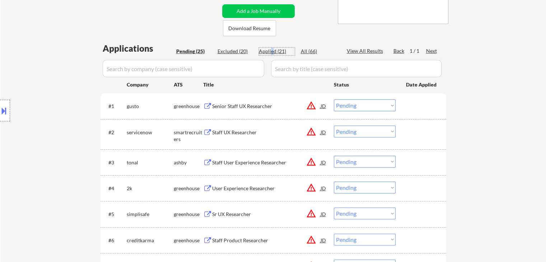
click at [271, 49] on div "Applied (21)" at bounding box center [277, 51] width 36 height 7
select select ""applied""
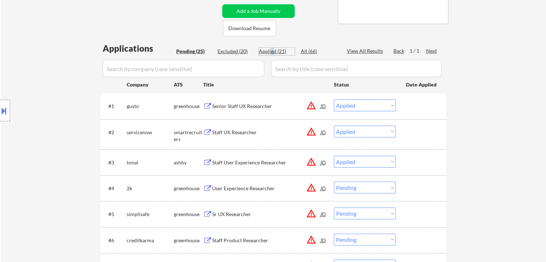
select select ""applied""
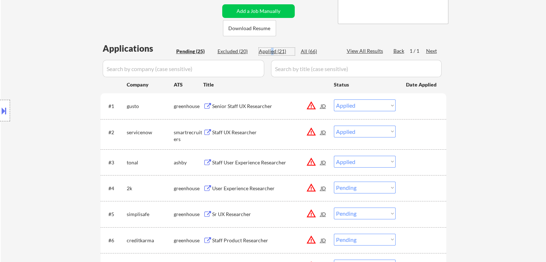
select select ""applied""
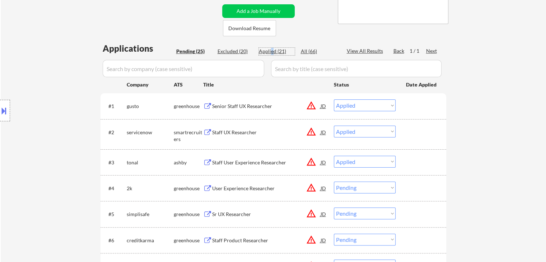
select select ""applied""
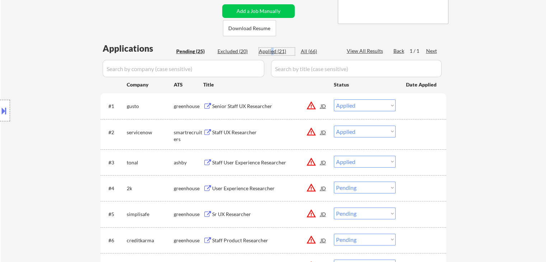
select select ""applied""
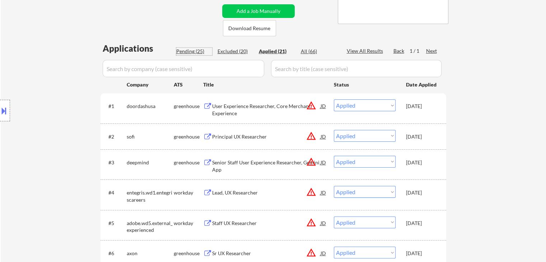
click at [181, 52] on div "Pending (25)" at bounding box center [194, 51] width 36 height 7
select select ""pending""
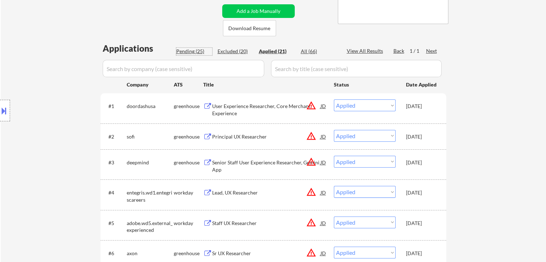
select select ""pending""
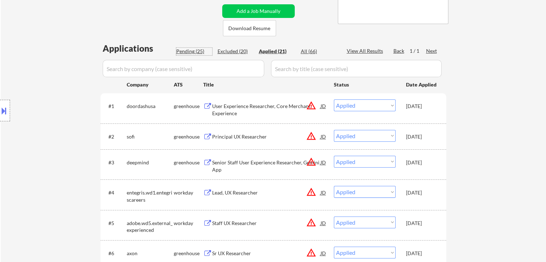
select select ""pending""
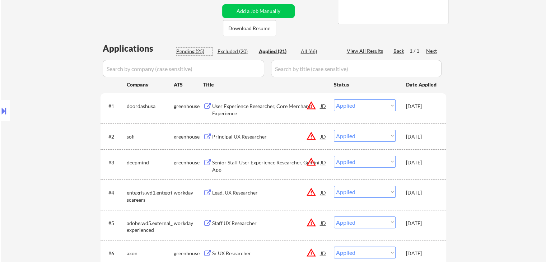
select select ""pending""
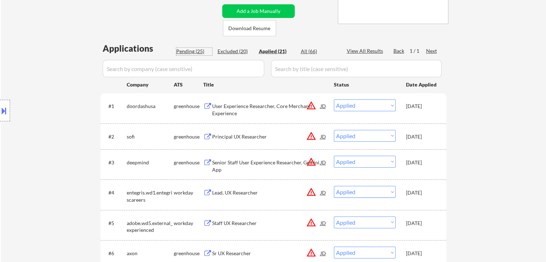
select select ""pending""
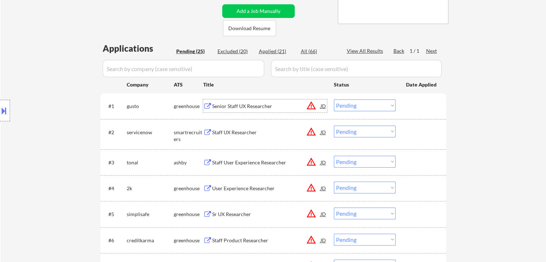
click at [254, 108] on div "Senior Staff UX Researcher" at bounding box center [266, 106] width 108 height 7
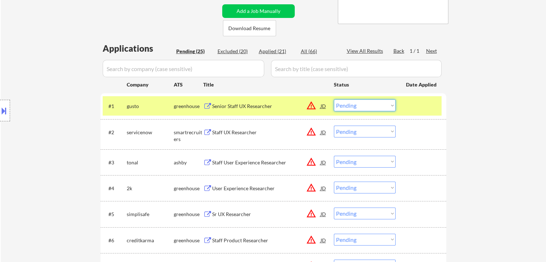
click at [366, 104] on select "Choose an option... Pending Applied Excluded (Questions) Excluded (Expired) Exc…" at bounding box center [365, 105] width 62 height 12
click at [334, 99] on select "Choose an option... Pending Applied Excluded (Questions) Excluded (Expired) Exc…" at bounding box center [365, 105] width 62 height 12
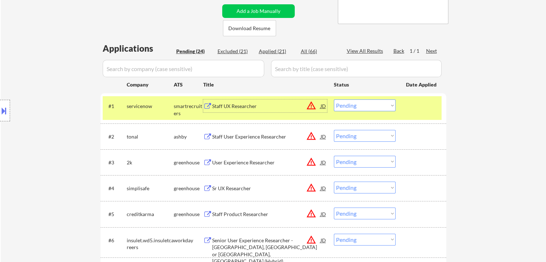
click at [230, 107] on div "Staff UX Researcher" at bounding box center [266, 106] width 108 height 7
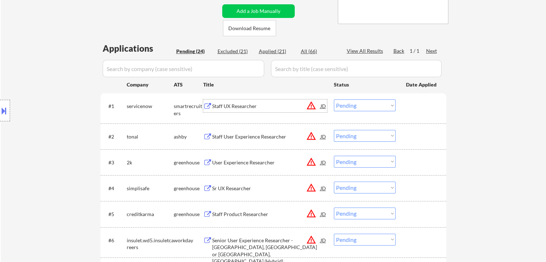
click at [364, 104] on select "Choose an option... Pending Applied Excluded (Questions) Excluded (Expired) Exc…" at bounding box center [365, 105] width 62 height 12
click at [334, 99] on select "Choose an option... Pending Applied Excluded (Questions) Excluded (Expired) Exc…" at bounding box center [365, 105] width 62 height 12
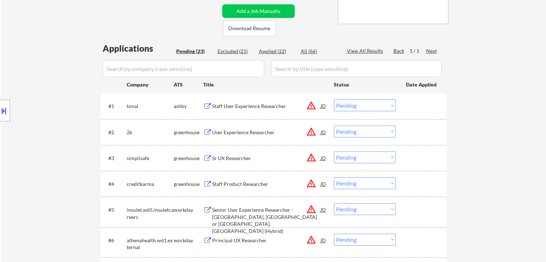
click at [240, 108] on div "Staff User Experience Researcher" at bounding box center [266, 106] width 108 height 7
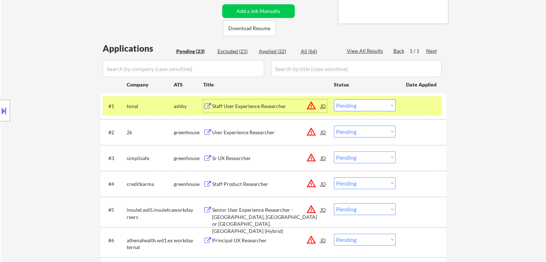
drag, startPoint x: 345, startPoint y: 107, endPoint x: 347, endPoint y: 111, distance: 4.7
click at [345, 107] on select "Choose an option... Pending Applied Excluded (Questions) Excluded (Expired) Exc…" at bounding box center [365, 105] width 62 height 12
click at [334, 99] on select "Choose an option... Pending Applied Excluded (Questions) Excluded (Expired) Exc…" at bounding box center [365, 105] width 62 height 12
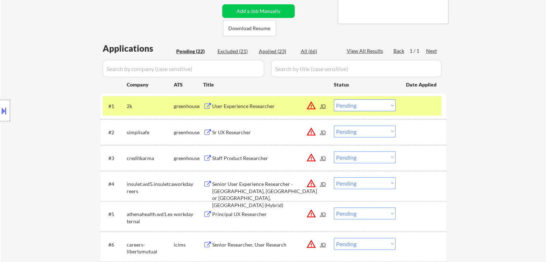
click at [250, 107] on div "User Experience Researcher" at bounding box center [266, 106] width 108 height 7
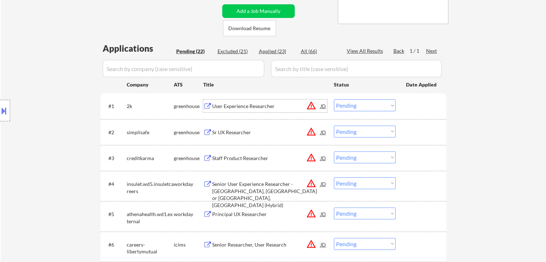
click at [342, 108] on select "Choose an option... Pending Applied Excluded (Questions) Excluded (Expired) Exc…" at bounding box center [365, 105] width 62 height 12
click at [334, 99] on select "Choose an option... Pending Applied Excluded (Questions) Excluded (Expired) Exc…" at bounding box center [365, 105] width 62 height 12
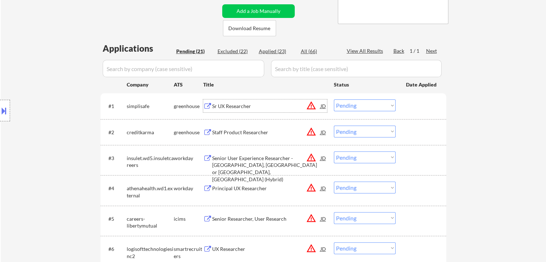
click at [233, 107] on div "Sr UX Researcher" at bounding box center [266, 106] width 108 height 7
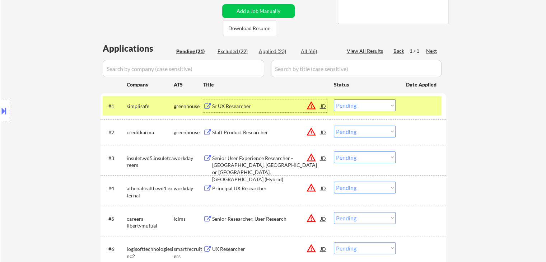
click at [293, 107] on div "Sr UX Researcher" at bounding box center [266, 106] width 108 height 7
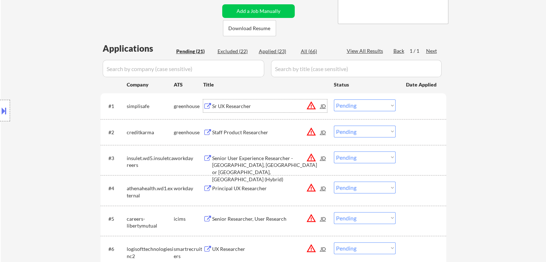
click at [351, 105] on select "Choose an option... Pending Applied Excluded (Questions) Excluded (Expired) Exc…" at bounding box center [365, 105] width 62 height 12
click at [334, 99] on select "Choose an option... Pending Applied Excluded (Questions) Excluded (Expired) Exc…" at bounding box center [365, 105] width 62 height 12
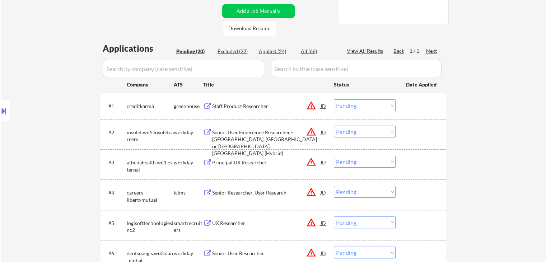
click at [261, 107] on div "Staff Product Researcher" at bounding box center [266, 106] width 108 height 7
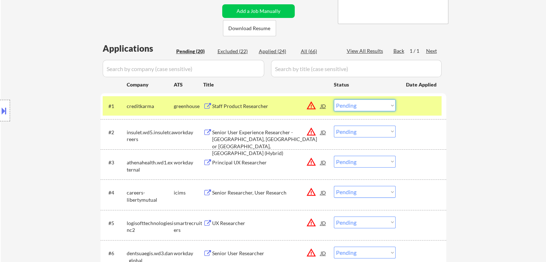
click at [349, 104] on select "Choose an option... Pending Applied Excluded (Questions) Excluded (Expired) Exc…" at bounding box center [365, 105] width 62 height 12
click at [334, 99] on select "Choose an option... Pending Applied Excluded (Questions) Excluded (Expired) Exc…" at bounding box center [365, 105] width 62 height 12
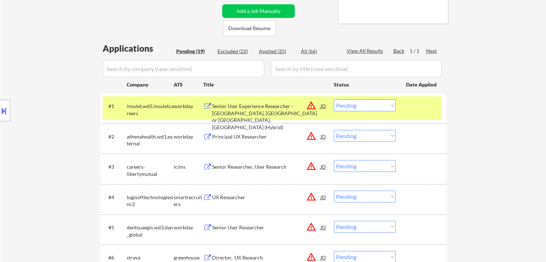
click at [238, 111] on div "Senior User Experience Researcher - [GEOGRAPHIC_DATA], [GEOGRAPHIC_DATA] or [GE…" at bounding box center [266, 117] width 108 height 28
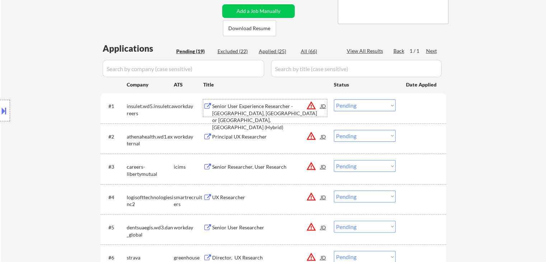
click at [263, 111] on div "Senior User Experience Researcher - [GEOGRAPHIC_DATA], [GEOGRAPHIC_DATA] or [GE…" at bounding box center [266, 117] width 108 height 28
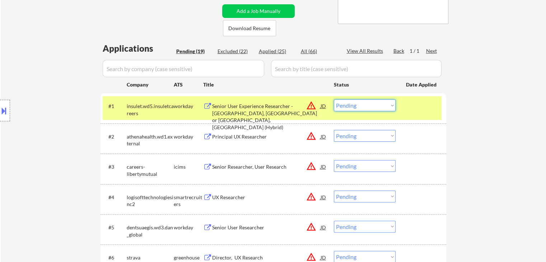
click at [360, 106] on select "Choose an option... Pending Applied Excluded (Questions) Excluded (Expired) Exc…" at bounding box center [365, 105] width 62 height 12
click at [334, 99] on select "Choose an option... Pending Applied Excluded (Questions) Excluded (Expired) Exc…" at bounding box center [365, 105] width 62 height 12
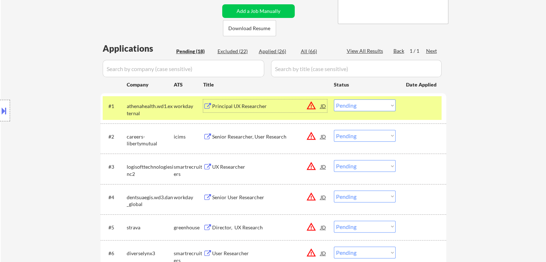
click at [237, 108] on div "Principal UX Researcher" at bounding box center [266, 106] width 108 height 7
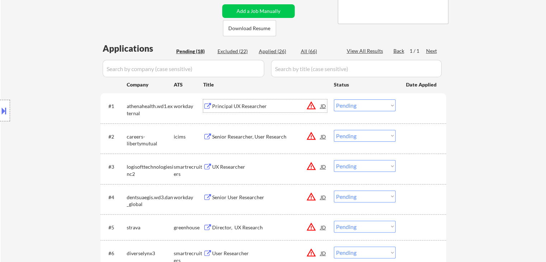
click at [349, 105] on select "Choose an option... Pending Applied Excluded (Questions) Excluded (Expired) Exc…" at bounding box center [365, 105] width 62 height 12
click at [334, 99] on select "Choose an option... Pending Applied Excluded (Questions) Excluded (Expired) Exc…" at bounding box center [365, 105] width 62 height 12
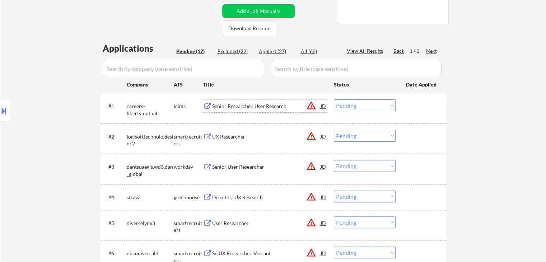
click at [237, 104] on div "Senior Researcher, User Research" at bounding box center [266, 106] width 108 height 7
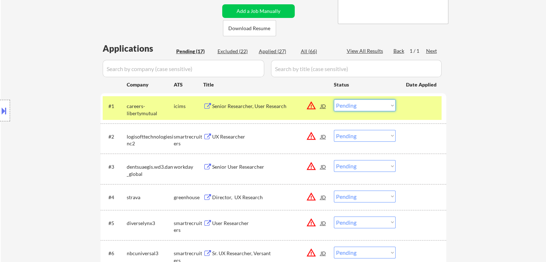
click at [352, 104] on select "Choose an option... Pending Applied Excluded (Questions) Excluded (Expired) Exc…" at bounding box center [365, 105] width 62 height 12
click at [334, 99] on select "Choose an option... Pending Applied Excluded (Questions) Excluded (Expired) Exc…" at bounding box center [365, 105] width 62 height 12
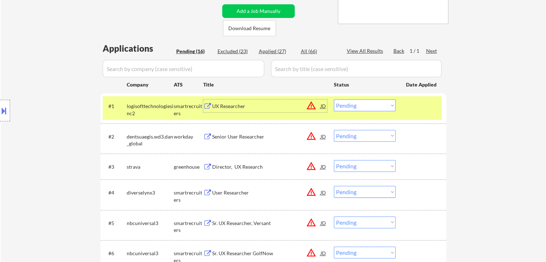
click at [238, 109] on div "UX Researcher" at bounding box center [266, 106] width 108 height 7
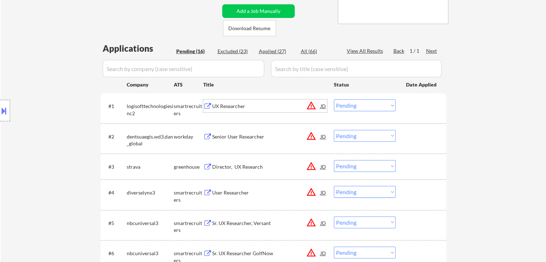
click at [375, 104] on select "Choose an option... Pending Applied Excluded (Questions) Excluded (Expired) Exc…" at bounding box center [365, 105] width 62 height 12
click at [334, 99] on select "Choose an option... Pending Applied Excluded (Questions) Excluded (Expired) Exc…" at bounding box center [365, 105] width 62 height 12
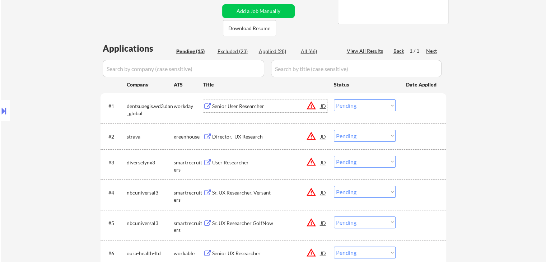
click at [237, 105] on div "Senior User Researcher" at bounding box center [266, 106] width 108 height 7
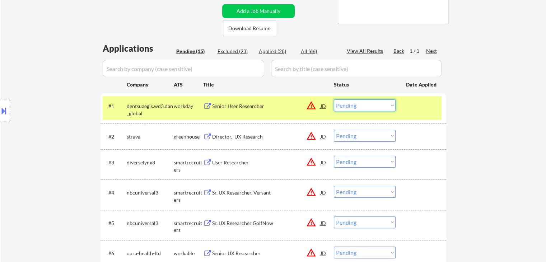
drag, startPoint x: 369, startPoint y: 103, endPoint x: 370, endPoint y: 107, distance: 3.7
click at [369, 106] on select "Choose an option... Pending Applied Excluded (Questions) Excluded (Expired) Exc…" at bounding box center [365, 105] width 62 height 12
click at [334, 99] on select "Choose an option... Pending Applied Excluded (Questions) Excluded (Expired) Exc…" at bounding box center [365, 105] width 62 height 12
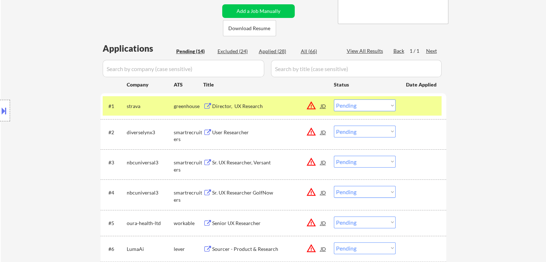
click at [234, 109] on div "Director, UX Research" at bounding box center [266, 106] width 108 height 7
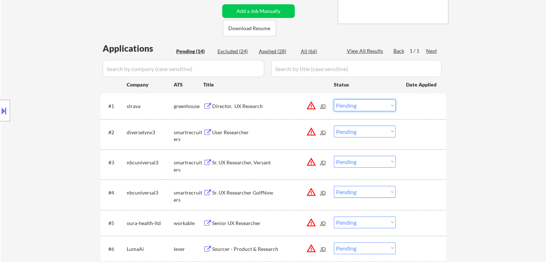
click at [349, 102] on select "Choose an option... Pending Applied Excluded (Questions) Excluded (Expired) Exc…" at bounding box center [365, 105] width 62 height 12
click at [334, 99] on select "Choose an option... Pending Applied Excluded (Questions) Excluded (Expired) Exc…" at bounding box center [365, 105] width 62 height 12
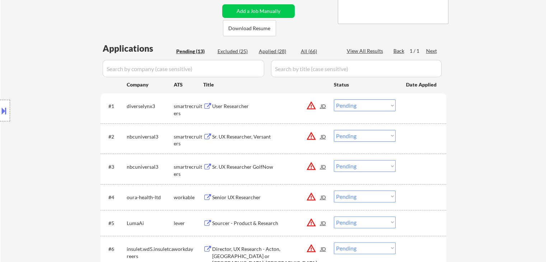
click at [228, 105] on div "User Researcher" at bounding box center [266, 106] width 108 height 7
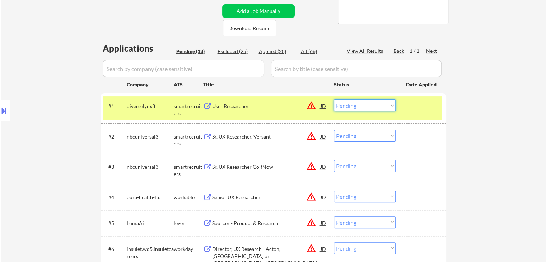
click at [348, 105] on select "Choose an option... Pending Applied Excluded (Questions) Excluded (Expired) Exc…" at bounding box center [365, 105] width 62 height 12
click at [334, 99] on select "Choose an option... Pending Applied Excluded (Questions) Excluded (Expired) Exc…" at bounding box center [365, 105] width 62 height 12
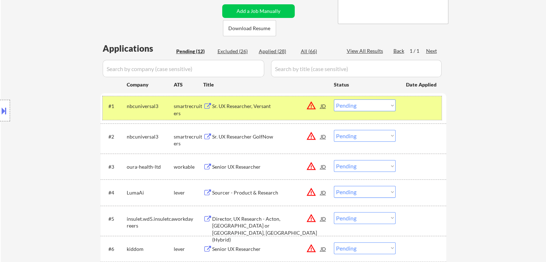
drag, startPoint x: 231, startPoint y: 113, endPoint x: 205, endPoint y: 108, distance: 27.1
click at [205, 108] on button at bounding box center [207, 106] width 9 height 7
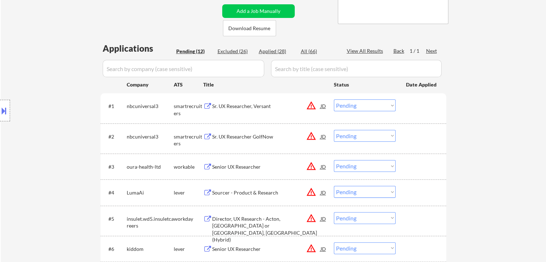
click at [357, 104] on select "Choose an option... Pending Applied Excluded (Questions) Excluded (Expired) Exc…" at bounding box center [365, 105] width 62 height 12
drag, startPoint x: 326, startPoint y: 127, endPoint x: 291, endPoint y: 83, distance: 55.7
click at [291, 83] on div "Title" at bounding box center [265, 84] width 124 height 7
click at [347, 103] on select "Choose an option... Pending Applied Excluded (Questions) Excluded (Expired) Exc…" at bounding box center [365, 105] width 62 height 12
click at [334, 99] on select "Choose an option... Pending Applied Excluded (Questions) Excluded (Expired) Exc…" at bounding box center [365, 105] width 62 height 12
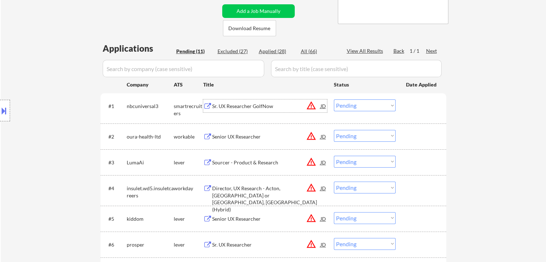
click at [264, 106] on div "Sr. UX Researcher GolfNow" at bounding box center [266, 106] width 108 height 7
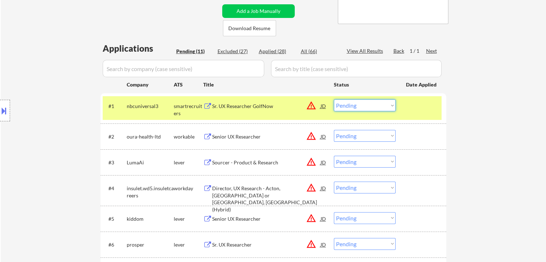
click at [368, 107] on select "Choose an option... Pending Applied Excluded (Questions) Excluded (Expired) Exc…" at bounding box center [365, 105] width 62 height 12
click at [334, 99] on select "Choose an option... Pending Applied Excluded (Questions) Excluded (Expired) Exc…" at bounding box center [365, 105] width 62 height 12
drag, startPoint x: 364, startPoint y: 124, endPoint x: 365, endPoint y: 112, distance: 11.5
click at [364, 123] on div "#1 nbcuniversal3 smartrecruiters Sr. UX Researcher GolfNow JD warning_amber Cho…" at bounding box center [273, 240] width 346 height 294
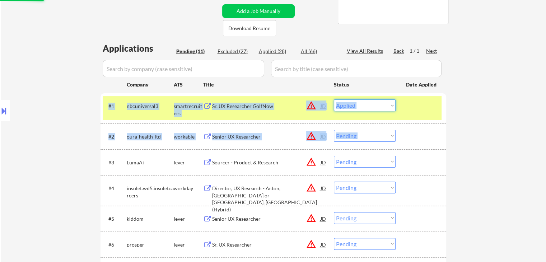
click at [366, 104] on select "Choose an option... Pending Applied Excluded (Questions) Excluded (Expired) Exc…" at bounding box center [365, 105] width 62 height 12
click at [334, 99] on select "Choose an option... Pending Applied Excluded (Questions) Excluded (Expired) Exc…" at bounding box center [365, 105] width 62 height 12
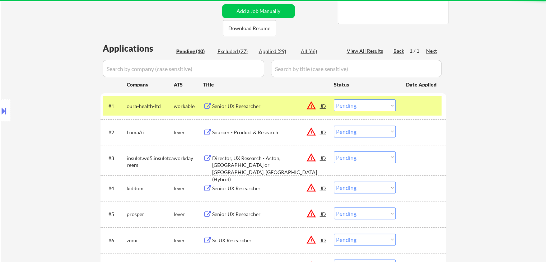
click at [301, 85] on div "Title" at bounding box center [265, 84] width 124 height 7
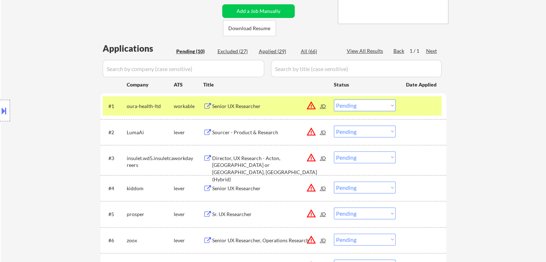
click at [275, 51] on div "Applied (29)" at bounding box center [277, 51] width 36 height 7
select select ""applied""
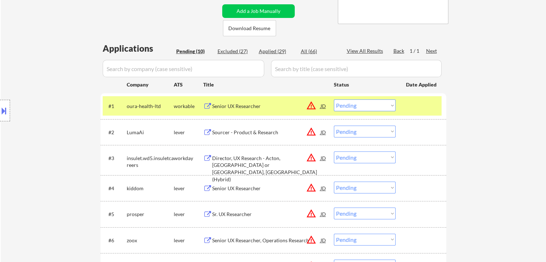
select select ""applied""
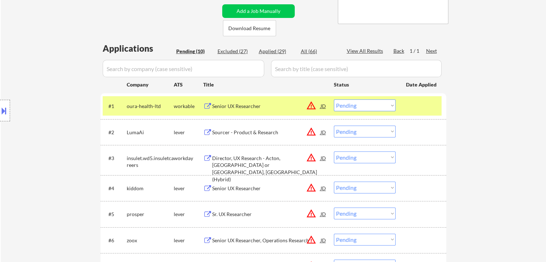
select select ""applied""
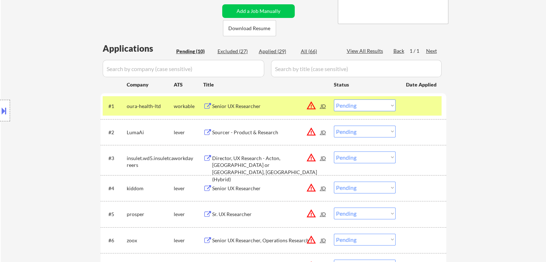
select select ""applied""
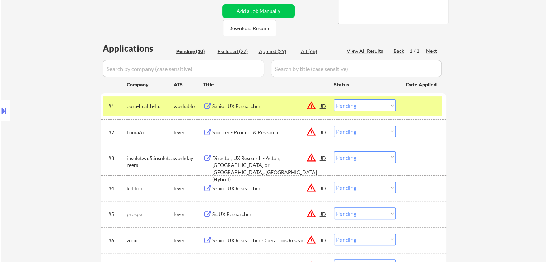
select select ""applied""
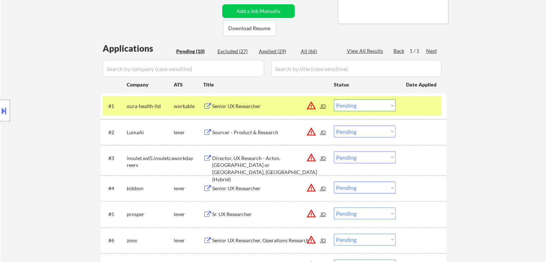
select select ""applied""
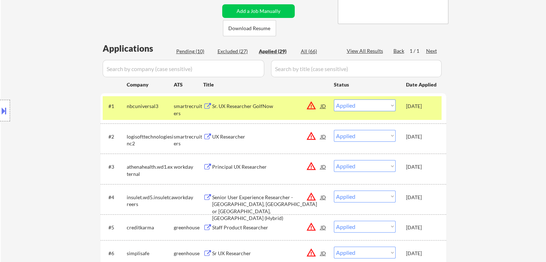
click at [376, 106] on select "Choose an option... Pending Applied Excluded (Questions) Excluded (Expired) Exc…" at bounding box center [365, 105] width 62 height 12
click at [253, 105] on div "Sr. UX Researcher GolfNow" at bounding box center [266, 106] width 108 height 7
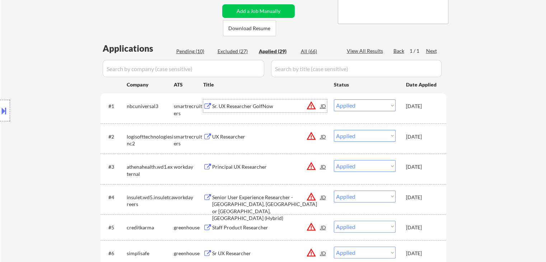
drag, startPoint x: 367, startPoint y: 103, endPoint x: 369, endPoint y: 109, distance: 6.5
click at [367, 104] on select "Choose an option... Pending Applied Excluded (Questions) Excluded (Expired) Exc…" at bounding box center [365, 105] width 62 height 12
click at [334, 99] on select "Choose an option... Pending Applied Excluded (Questions) Excluded (Expired) Exc…" at bounding box center [365, 105] width 62 height 12
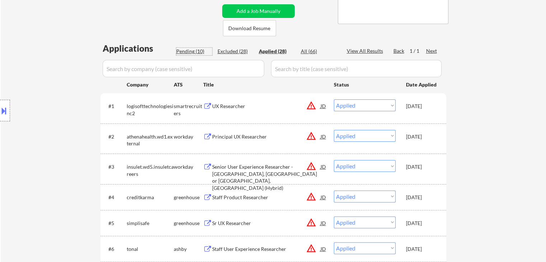
click at [187, 50] on div "Pending (10)" at bounding box center [194, 51] width 36 height 7
select select ""pending""
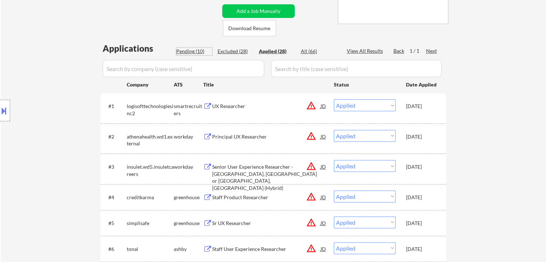
select select ""pending""
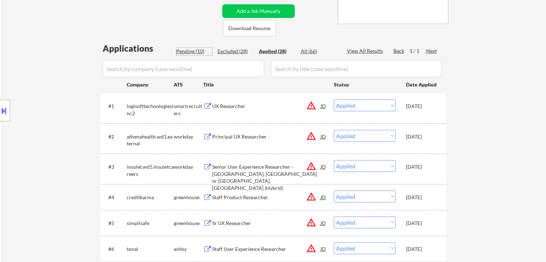
select select ""pending""
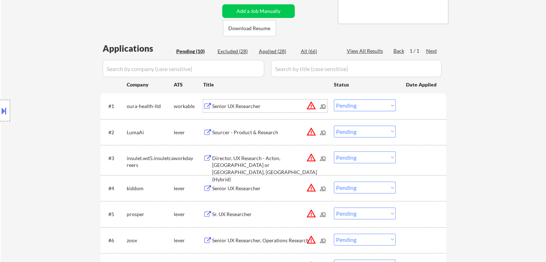
click at [249, 109] on div "Senior UX Researcher" at bounding box center [266, 106] width 108 height 7
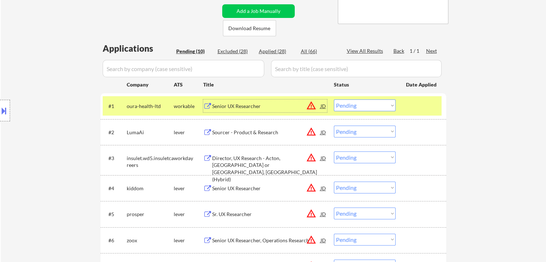
click at [349, 107] on select "Choose an option... Pending Applied Excluded (Questions) Excluded (Expired) Exc…" at bounding box center [365, 105] width 62 height 12
click at [334, 99] on select "Choose an option... Pending Applied Excluded (Questions) Excluded (Expired) Exc…" at bounding box center [365, 105] width 62 height 12
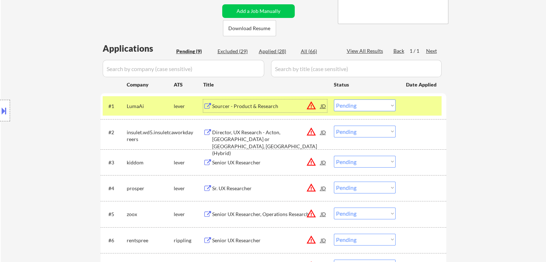
click at [250, 106] on div "Sourcer - Product & Research" at bounding box center [266, 106] width 108 height 7
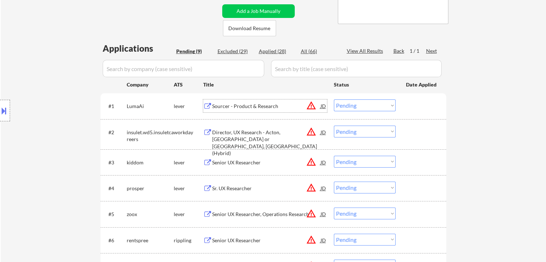
drag, startPoint x: 342, startPoint y: 105, endPoint x: 346, endPoint y: 111, distance: 7.4
click at [342, 106] on select "Choose an option... Pending Applied Excluded (Questions) Excluded (Expired) Exc…" at bounding box center [365, 105] width 62 height 12
click at [334, 99] on select "Choose an option... Pending Applied Excluded (Questions) Excluded (Expired) Exc…" at bounding box center [365, 105] width 62 height 12
select select ""pending""
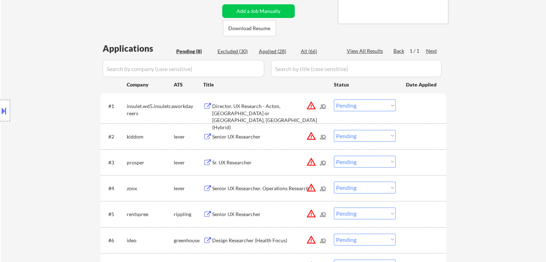
click at [270, 107] on div "Director, UX Research - Acton, [GEOGRAPHIC_DATA] or [GEOGRAPHIC_DATA], [GEOGRAP…" at bounding box center [266, 117] width 108 height 28
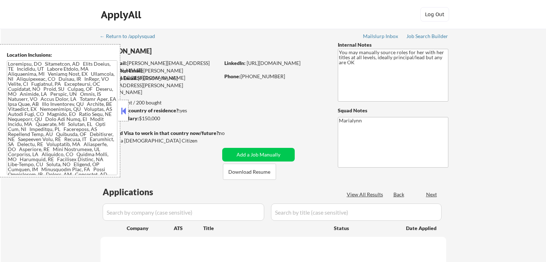
select select ""pending""
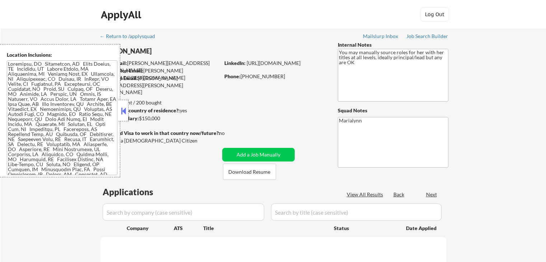
select select ""pending""
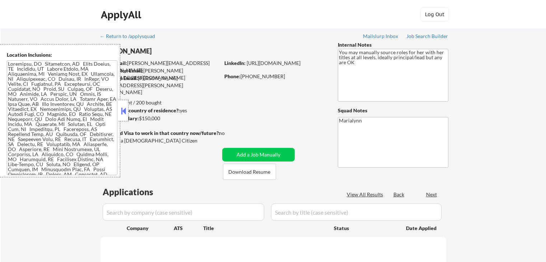
select select ""pending""
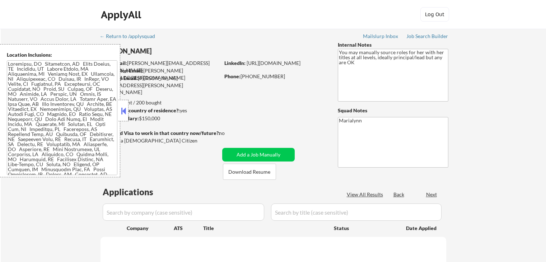
select select ""pending""
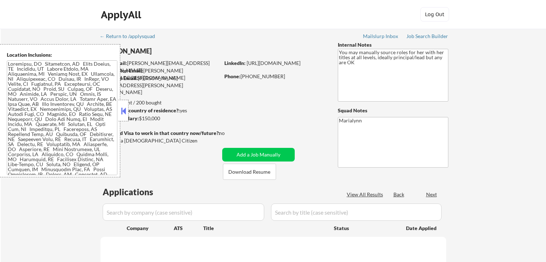
select select ""pending""
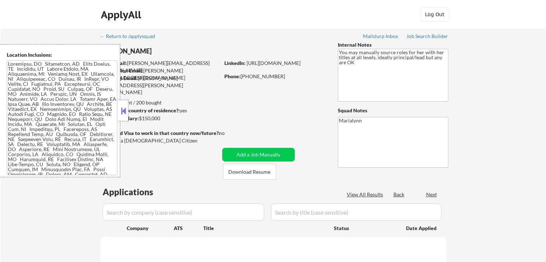
select select ""pending""
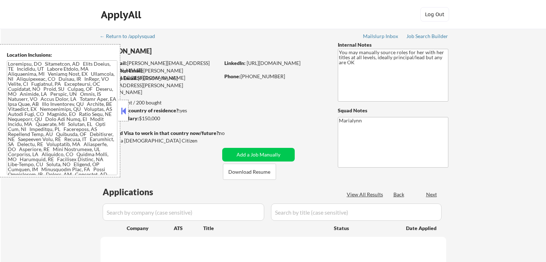
select select ""pending""
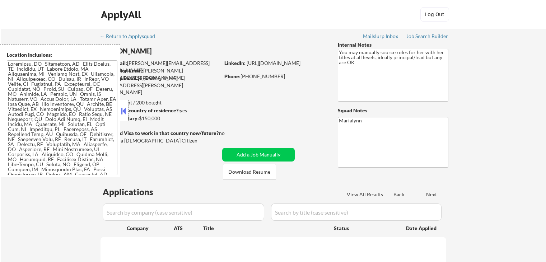
select select ""pending""
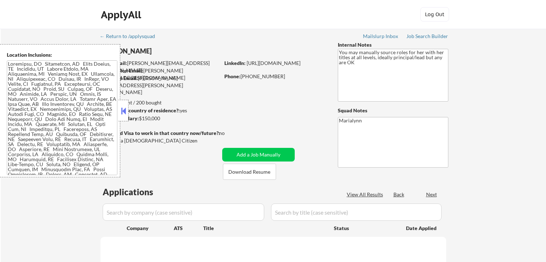
select select ""pending""
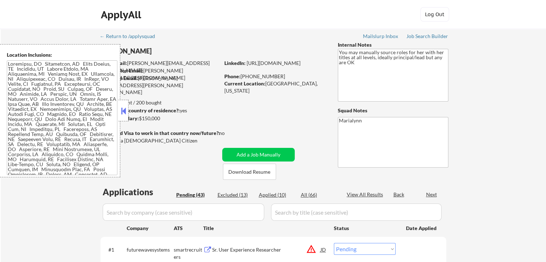
click at [282, 194] on div "Applied (10)" at bounding box center [277, 194] width 36 height 7
select select ""applied""
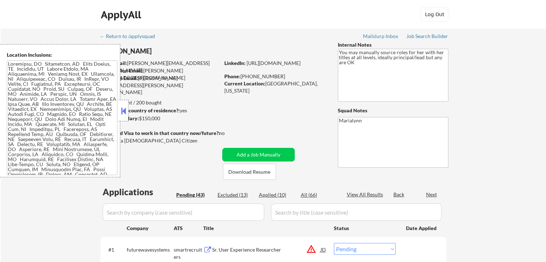
select select ""applied""
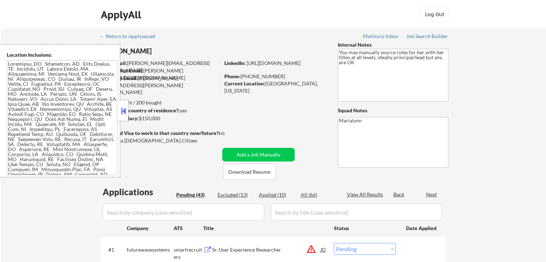
select select ""applied""
drag, startPoint x: 126, startPoint y: 108, endPoint x: 125, endPoint y: 112, distance: 3.9
click at [126, 108] on button at bounding box center [124, 111] width 8 height 11
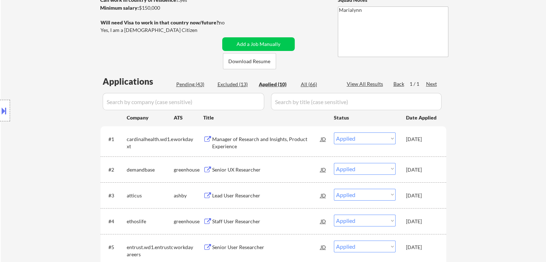
scroll to position [36, 0]
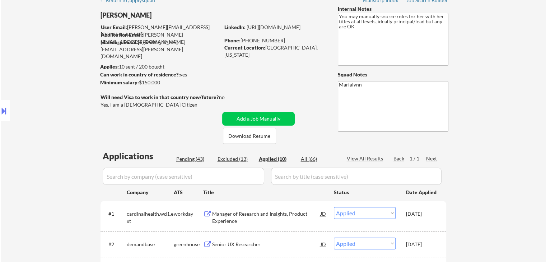
select select ""applied""
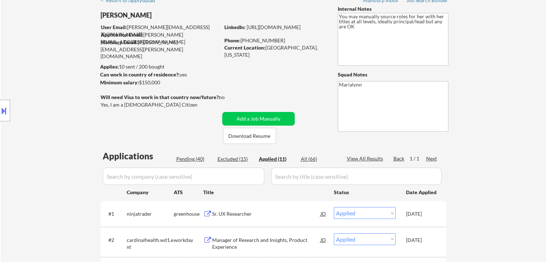
select select ""applied""
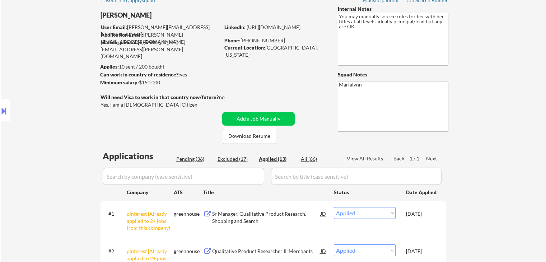
select select ""applied""
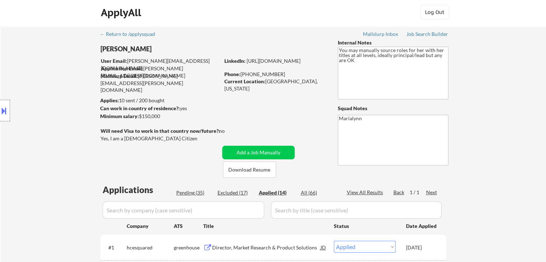
scroll to position [0, 0]
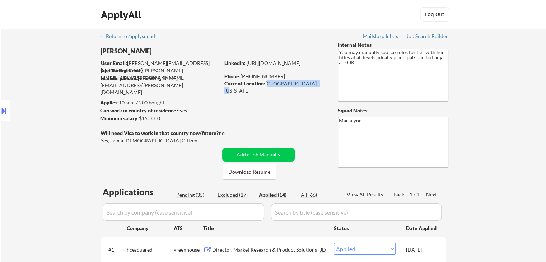
drag, startPoint x: 266, startPoint y: 82, endPoint x: 316, endPoint y: 83, distance: 50.6
click at [317, 83] on div "Current Location: [GEOGRAPHIC_DATA], [US_STATE]" at bounding box center [275, 87] width 102 height 14
drag, startPoint x: 299, startPoint y: 80, endPoint x: 308, endPoint y: 85, distance: 10.5
click at [308, 85] on div "Current Location: [GEOGRAPHIC_DATA], [US_STATE]" at bounding box center [275, 87] width 102 height 14
copy div "[GEOGRAPHIC_DATA], [US_STATE]"
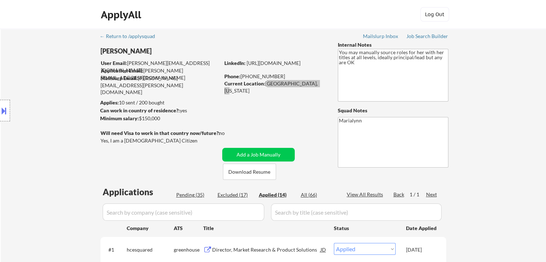
select select ""applied""
click at [5, 107] on button at bounding box center [4, 111] width 8 height 12
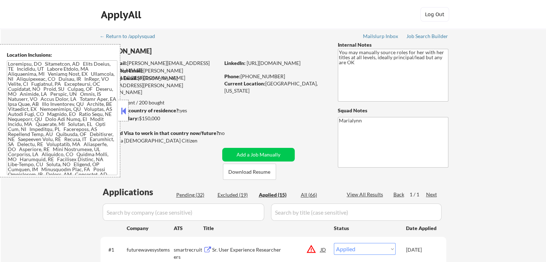
scroll to position [1038, 0]
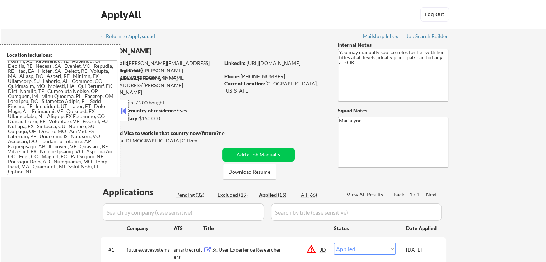
select select ""applied""
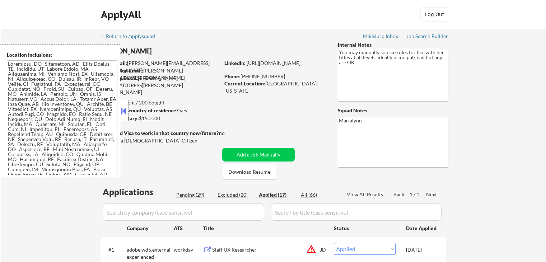
select select ""applied""
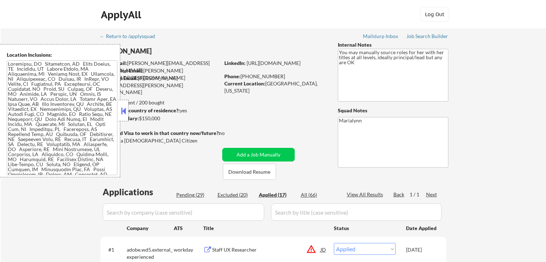
select select ""applied""
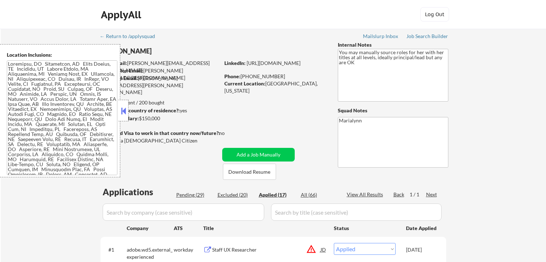
select select ""applied""
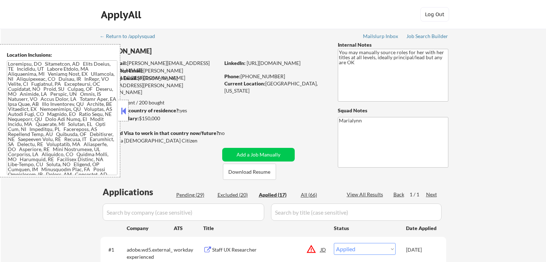
select select ""applied""
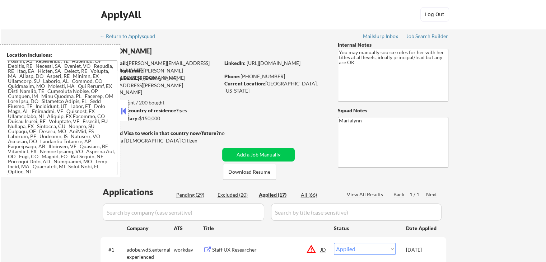
select select ""applied""
drag, startPoint x: 274, startPoint y: 92, endPoint x: 272, endPoint y: 87, distance: 5.8
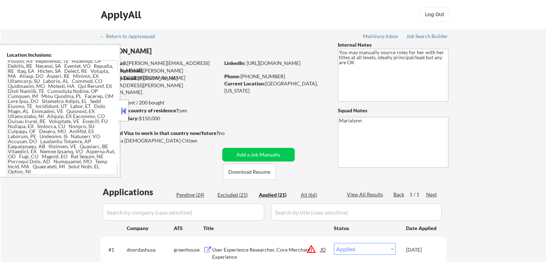
drag, startPoint x: 266, startPoint y: 84, endPoint x: 308, endPoint y: 86, distance: 42.0
click at [308, 86] on div "Current Location: [GEOGRAPHIC_DATA], [US_STATE]" at bounding box center [275, 87] width 102 height 14
copy div "[GEOGRAPHIC_DATA], [US_STATE]"
drag, startPoint x: 20, startPoint y: 186, endPoint x: 40, endPoint y: 113, distance: 76.2
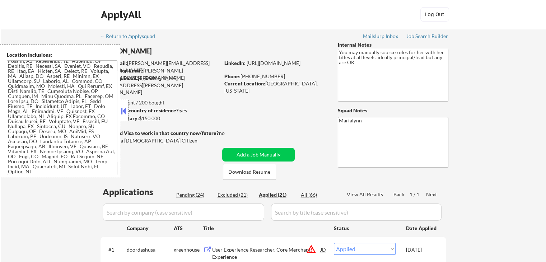
select select ""applied""
drag, startPoint x: 266, startPoint y: 83, endPoint x: 301, endPoint y: 84, distance: 35.9
click at [309, 84] on div "Current Location: [GEOGRAPHIC_DATA], [US_STATE]" at bounding box center [275, 87] width 102 height 14
copy div "[GEOGRAPHIC_DATA], [US_STATE]"
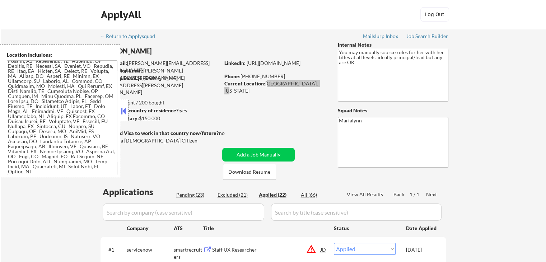
select select ""applied""
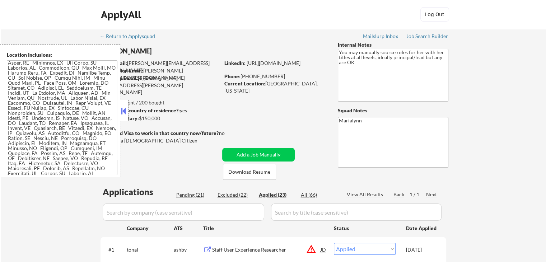
select select ""applied""
drag, startPoint x: 248, startPoint y: 75, endPoint x: 282, endPoint y: 77, distance: 33.4
click at [281, 76] on div "Phone: +1.612.859.3832" at bounding box center [275, 76] width 102 height 7
copy div "612.859.3832"
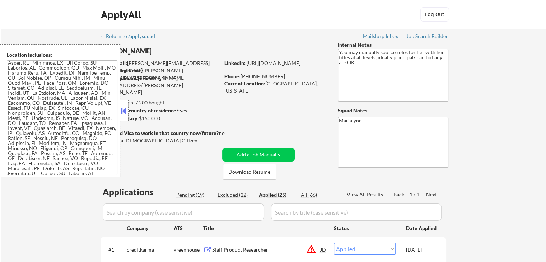
select select ""applied""
copy div "612.859.3832"
select select ""applied""
copy div "612.859.3832"
drag, startPoint x: 267, startPoint y: 82, endPoint x: 303, endPoint y: 84, distance: 36.7
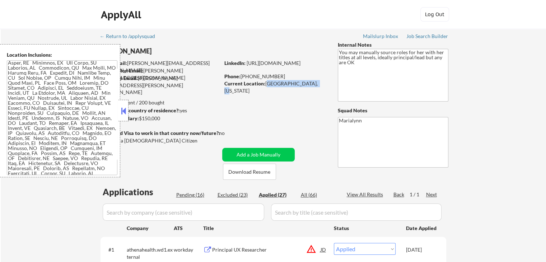
click at [310, 84] on div "Current Location: [GEOGRAPHIC_DATA], [US_STATE]" at bounding box center [275, 87] width 102 height 14
copy div "[GEOGRAPHIC_DATA], [US_STATE]"
select select ""applied""
